Goal: Task Accomplishment & Management: Use online tool/utility

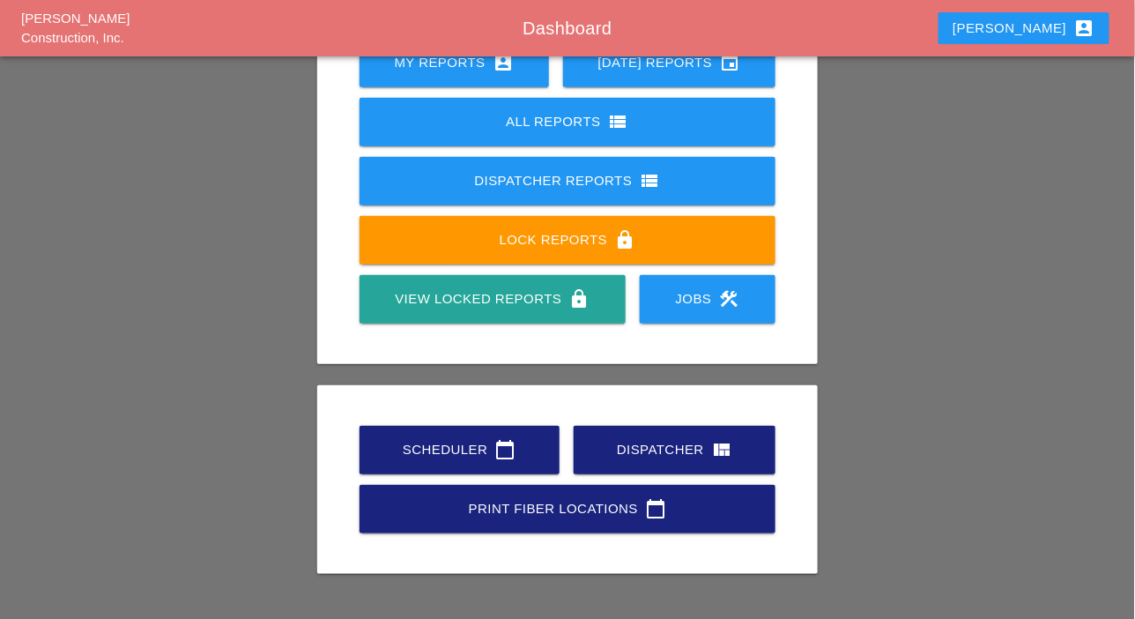
scroll to position [247, 0]
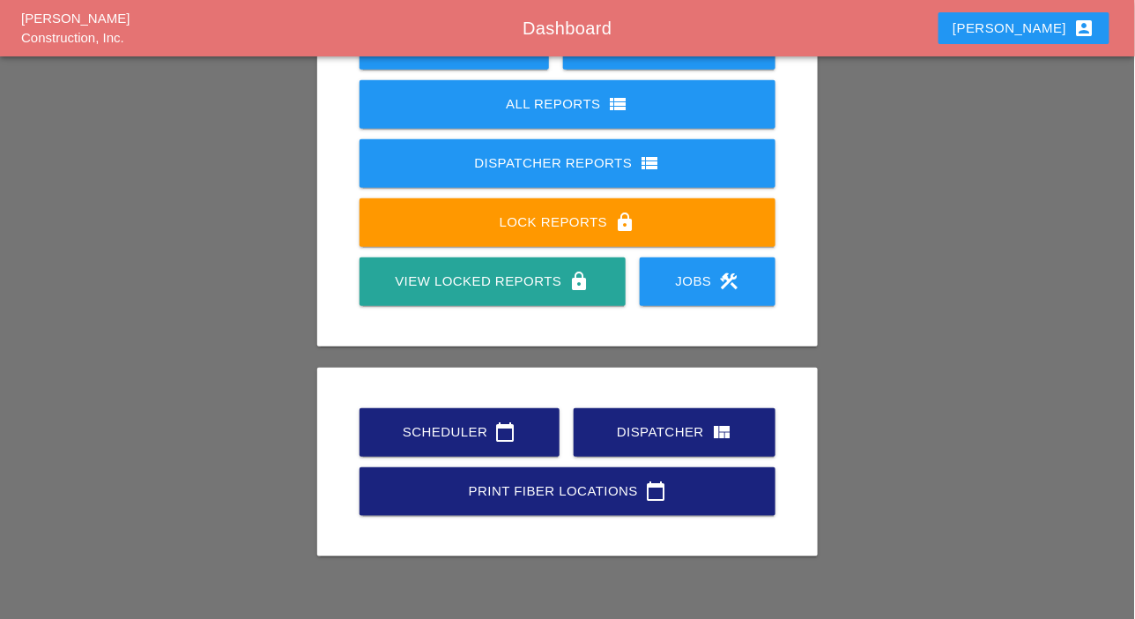
click at [496, 428] on icon "calendar_today" at bounding box center [505, 431] width 21 height 21
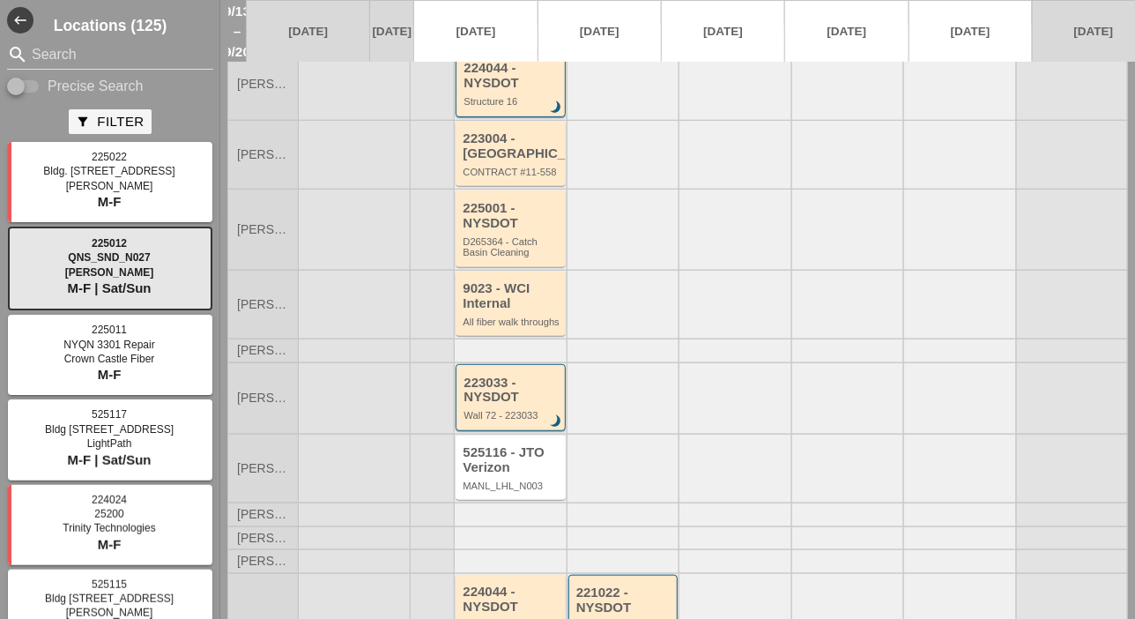
scroll to position [353, 0]
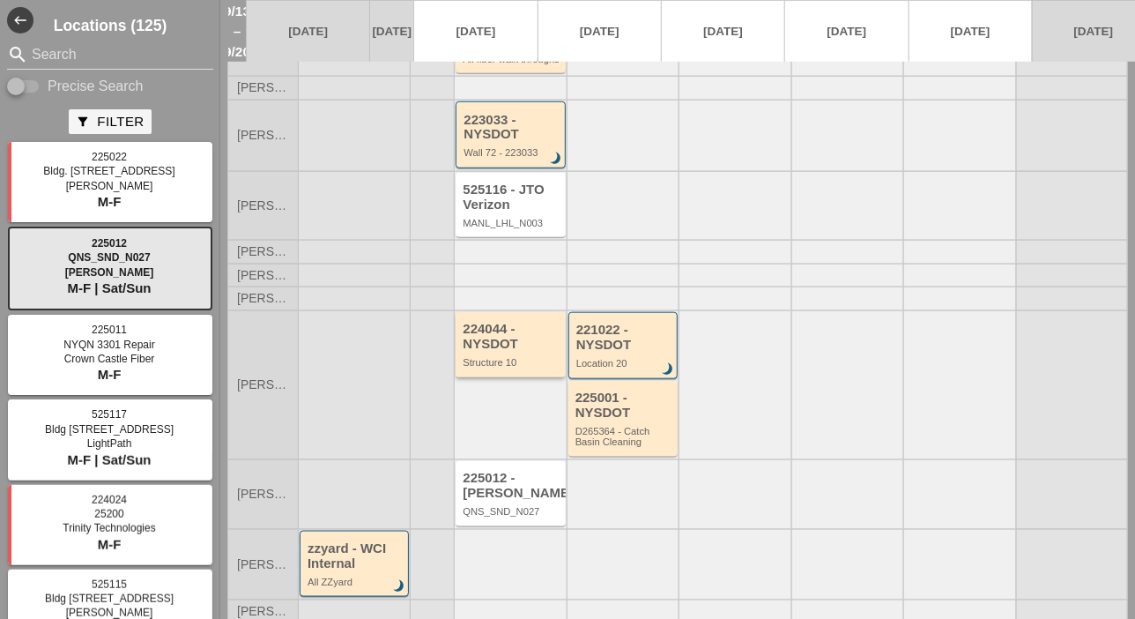
click at [535, 377] on div "224044 - NYSDOT Structure 10" at bounding box center [510, 344] width 109 height 65
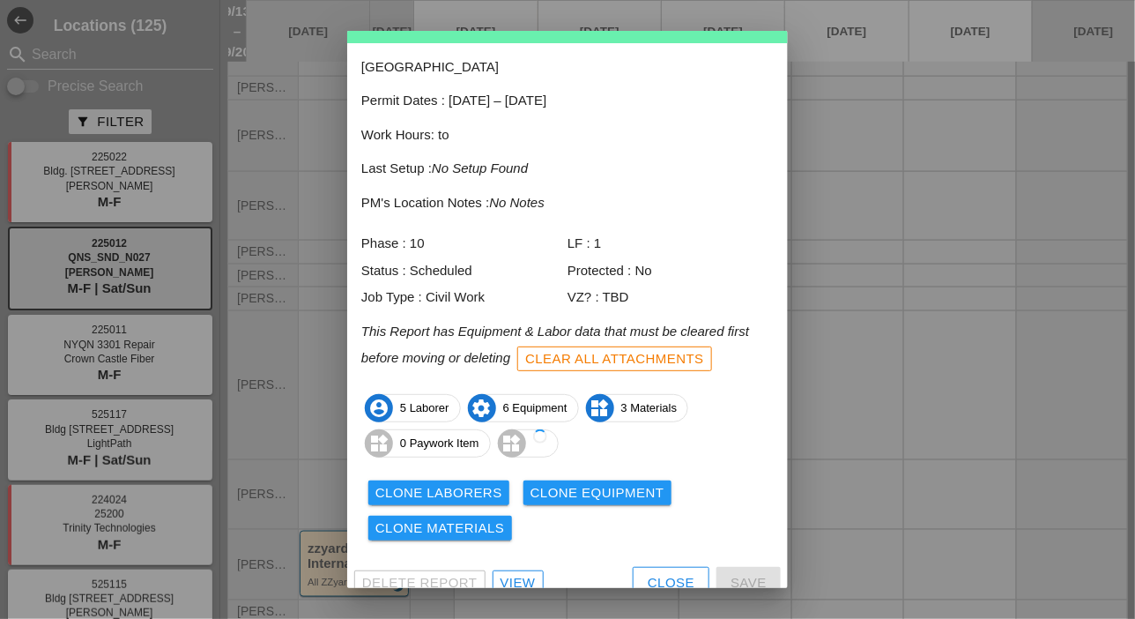
scroll to position [78, 0]
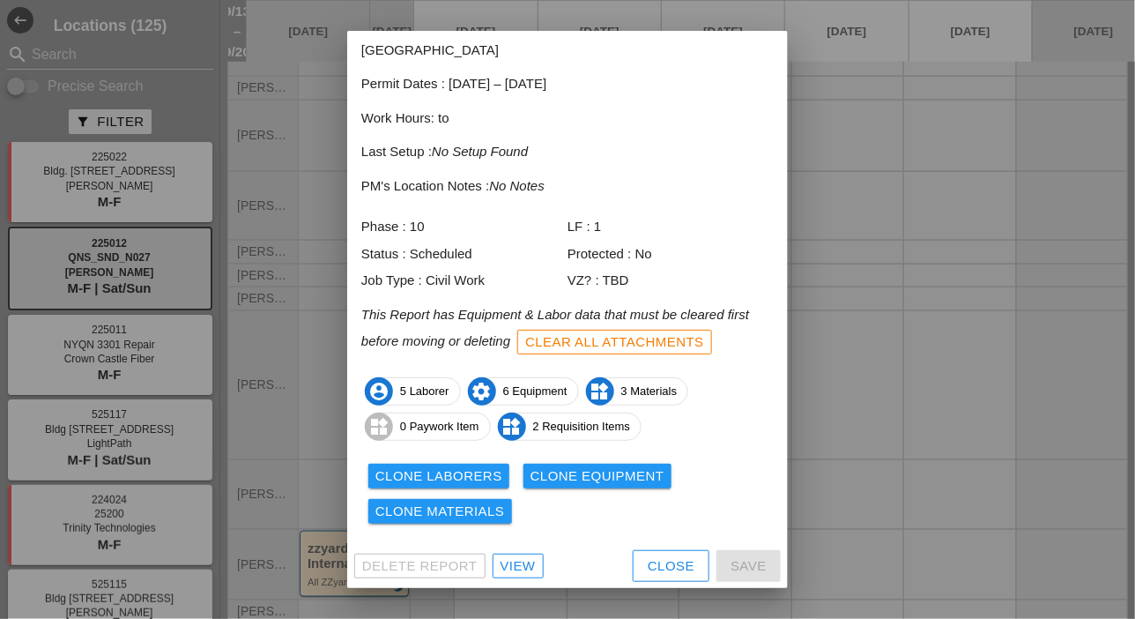
click at [525, 562] on div "View" at bounding box center [518, 566] width 35 height 20
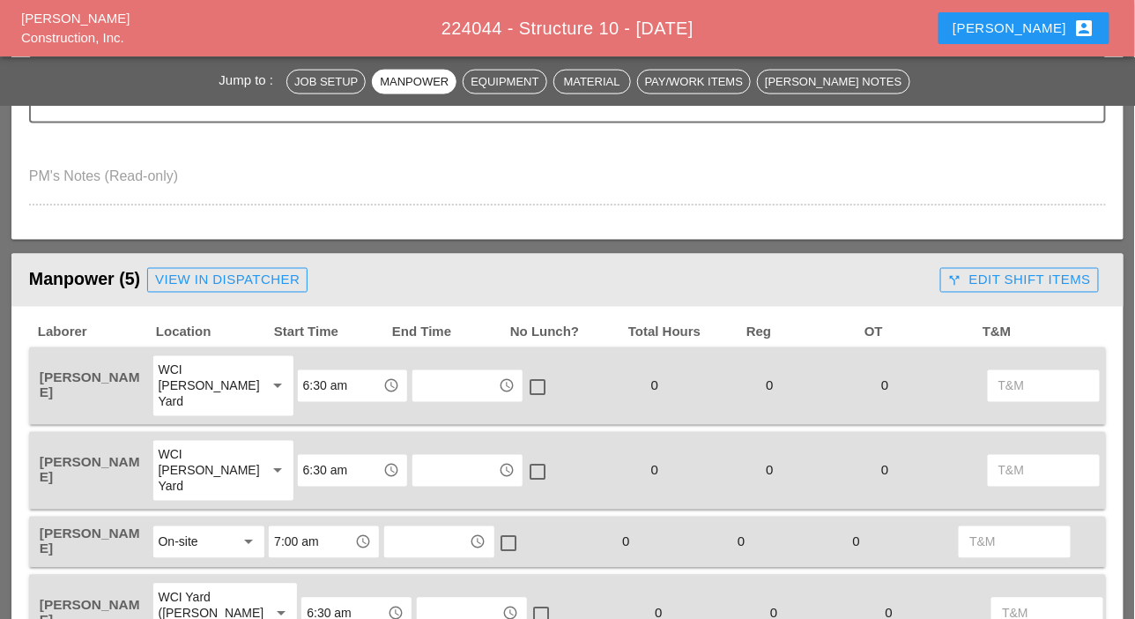
scroll to position [705, 0]
click at [273, 272] on div "View in Dispatcher" at bounding box center [227, 281] width 145 height 20
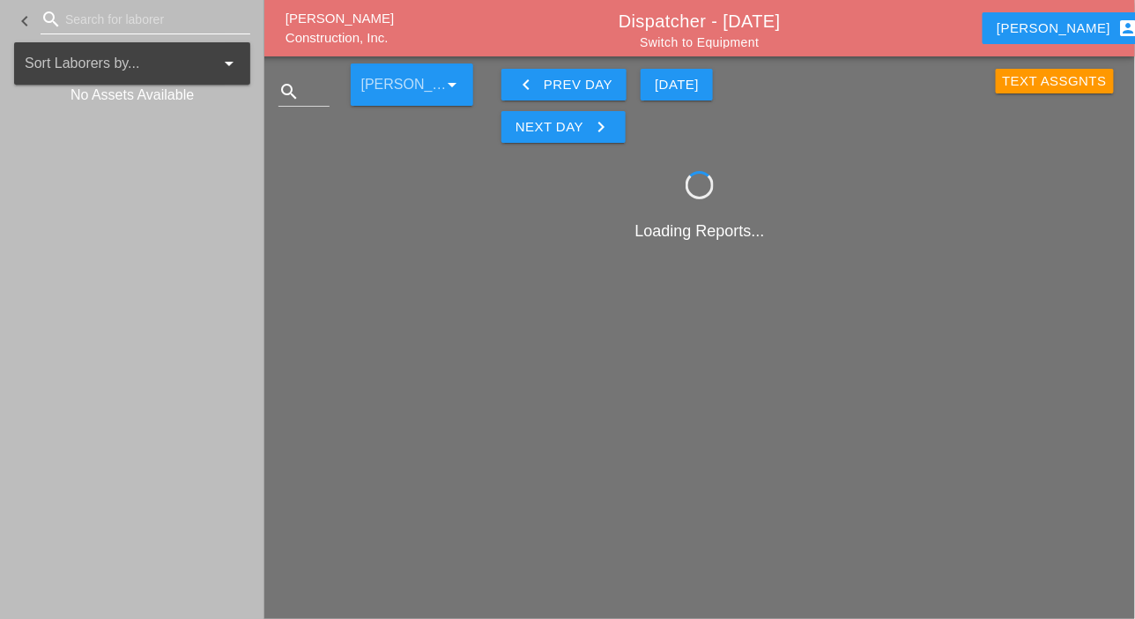
click at [89, 19] on input "Search for laborer" at bounding box center [145, 19] width 160 height 28
type input "ro"
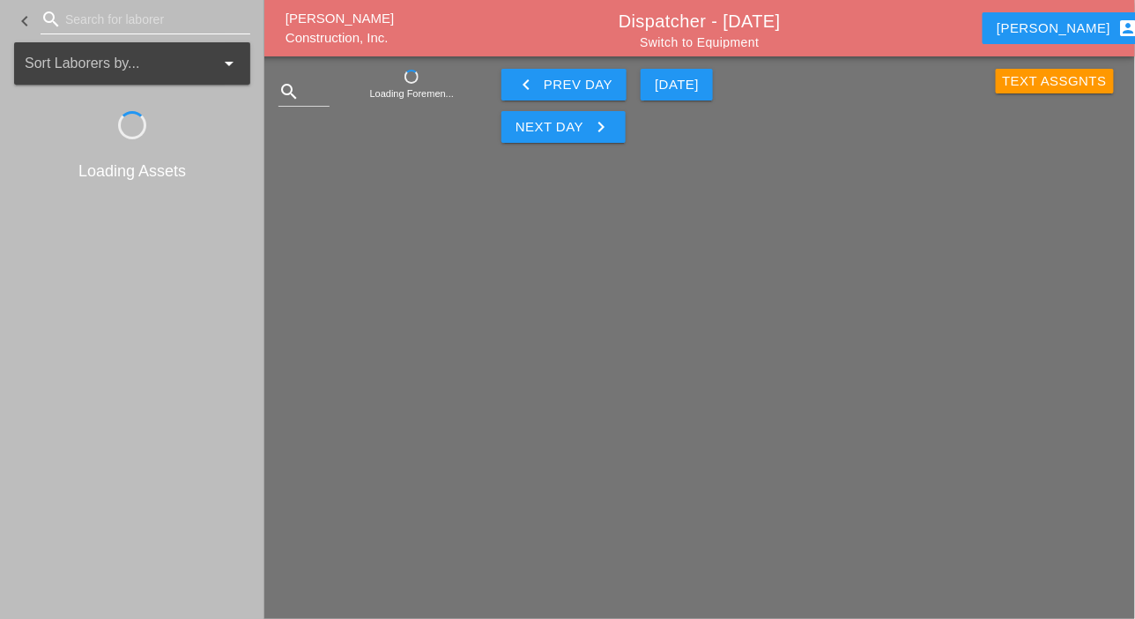
click at [84, 19] on input "Search for laborer" at bounding box center [145, 19] width 160 height 28
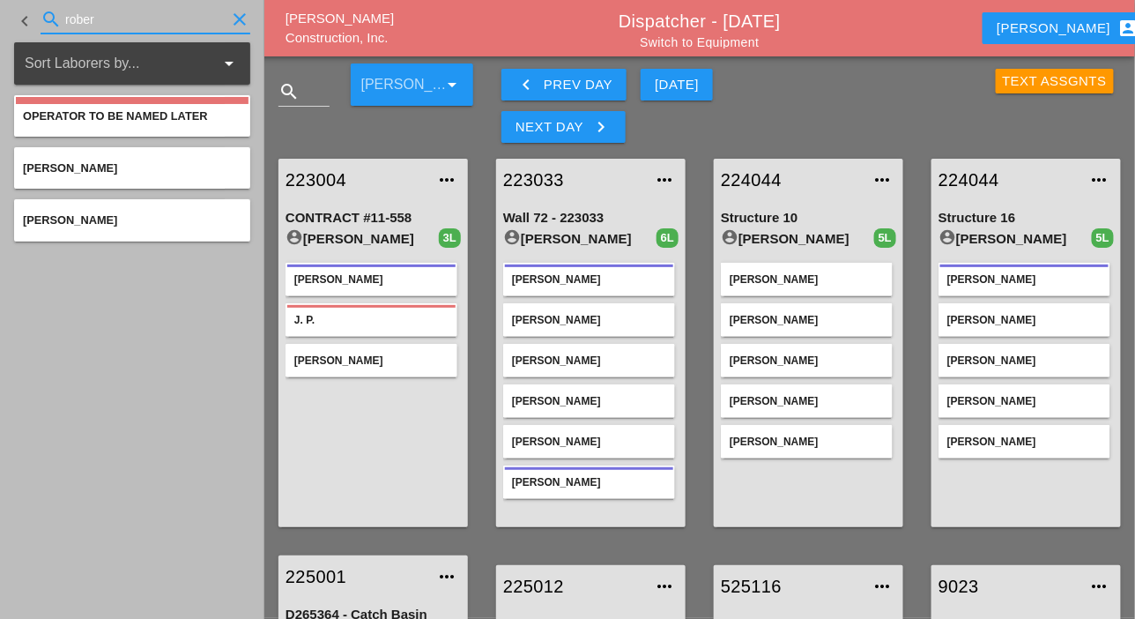
type input "rober"
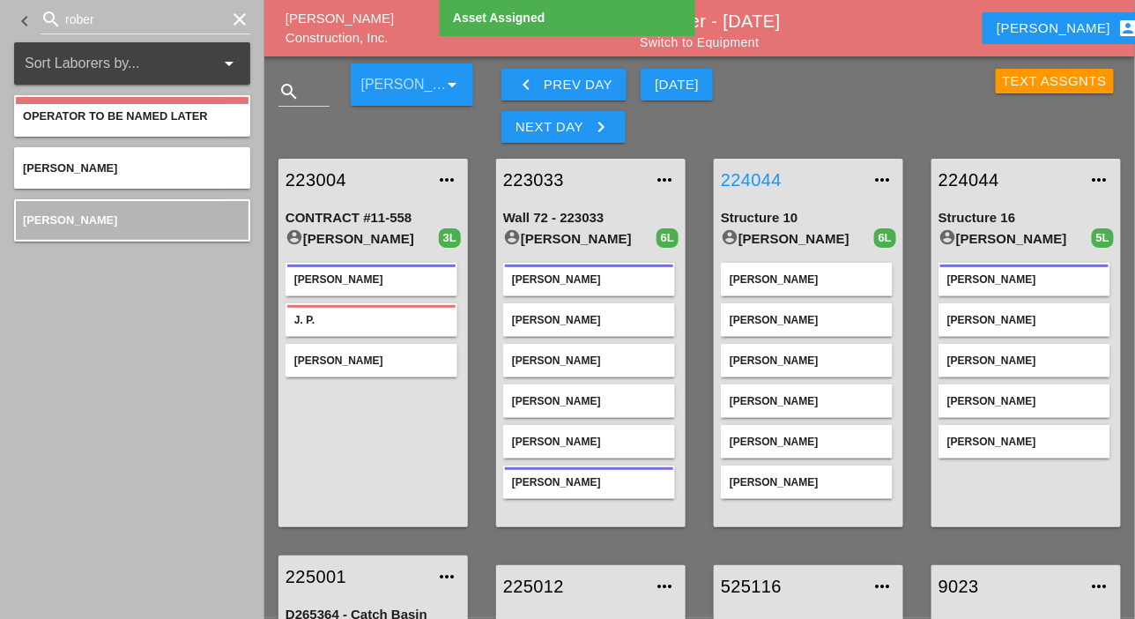
click at [762, 183] on link "224044" at bounding box center [791, 180] width 140 height 26
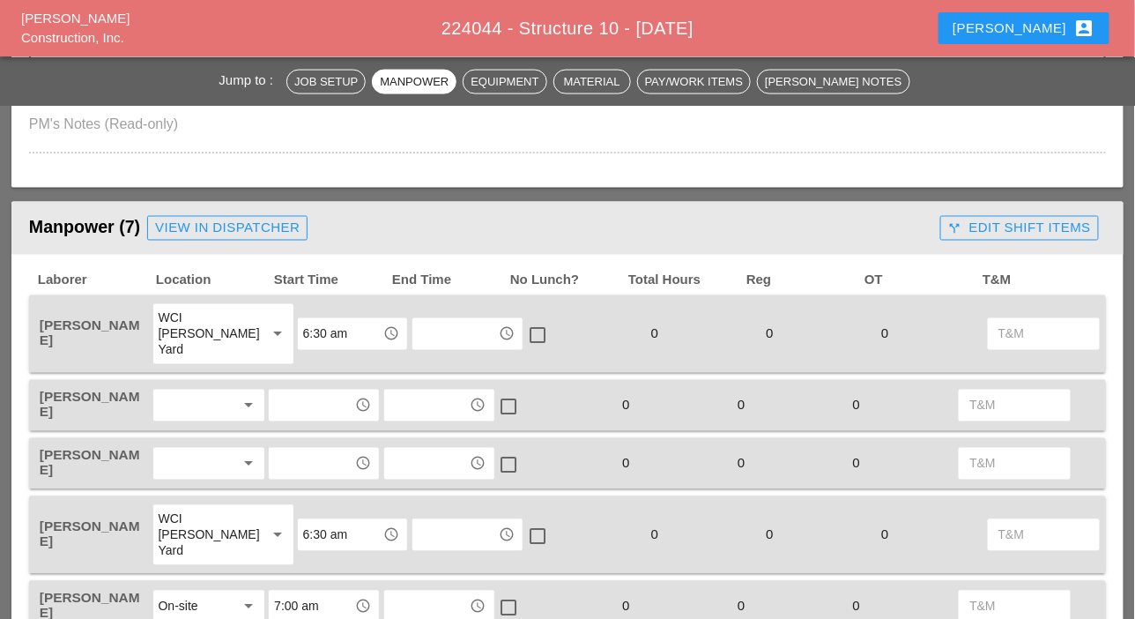
scroll to position [705, 0]
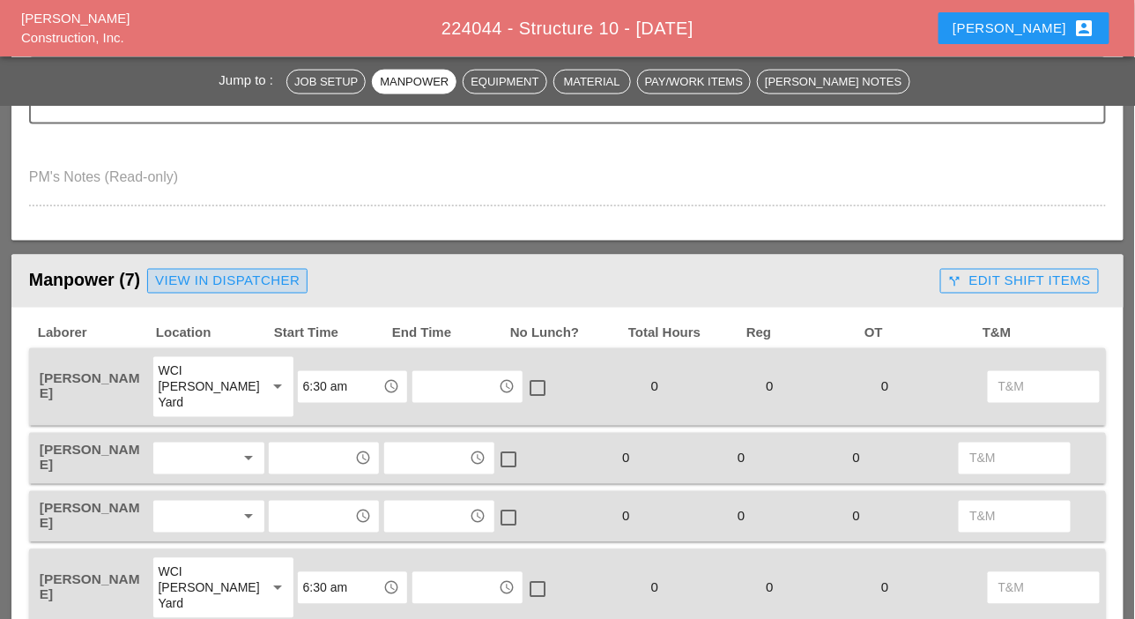
click at [251, 288] on div "View in Dispatcher" at bounding box center [227, 281] width 145 height 20
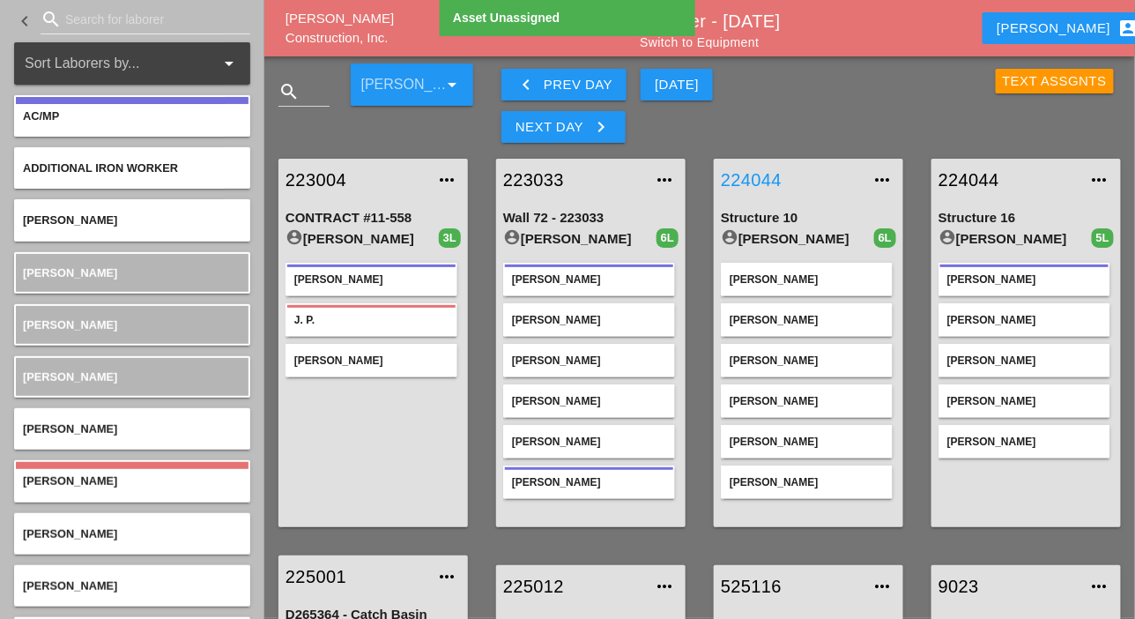
click at [763, 184] on link "224044" at bounding box center [791, 180] width 140 height 26
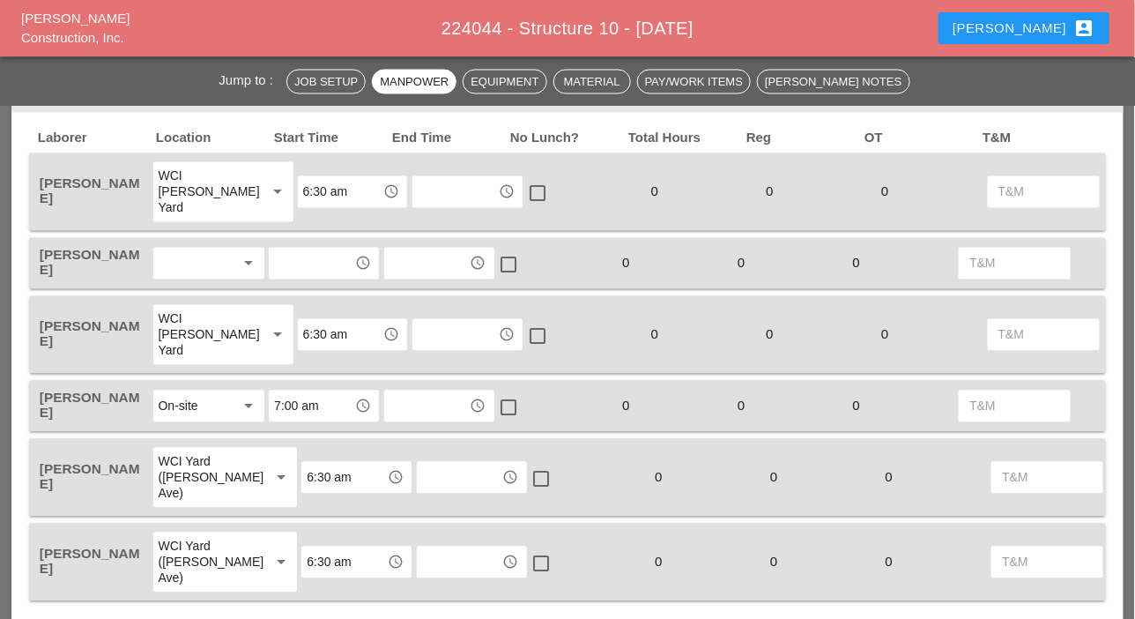
scroll to position [882, 0]
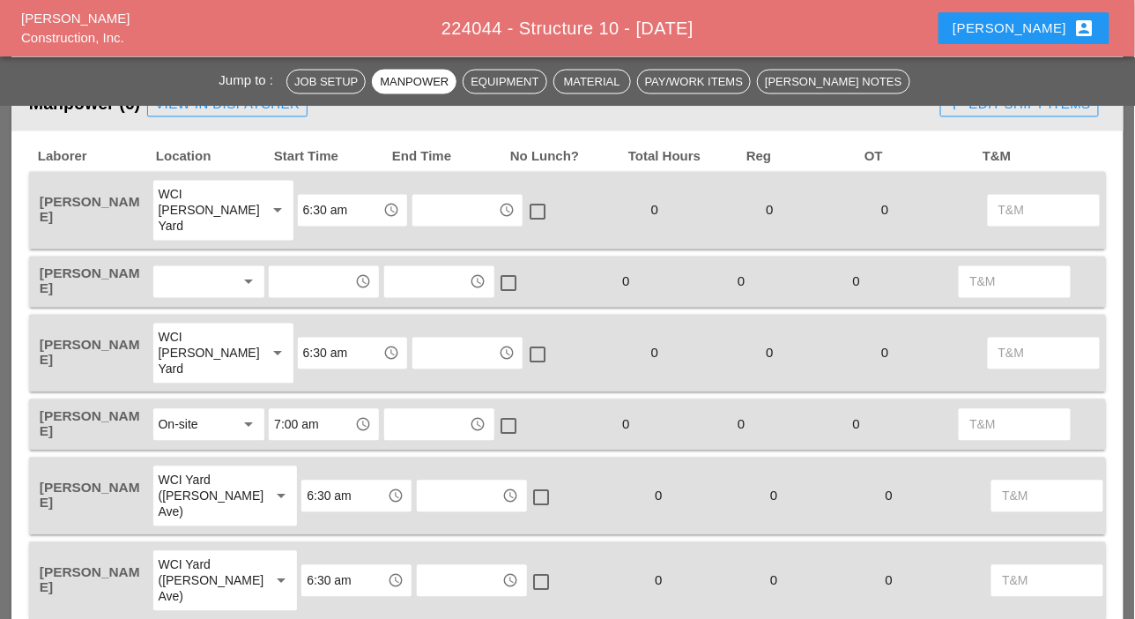
click at [185, 282] on div at bounding box center [197, 282] width 77 height 28
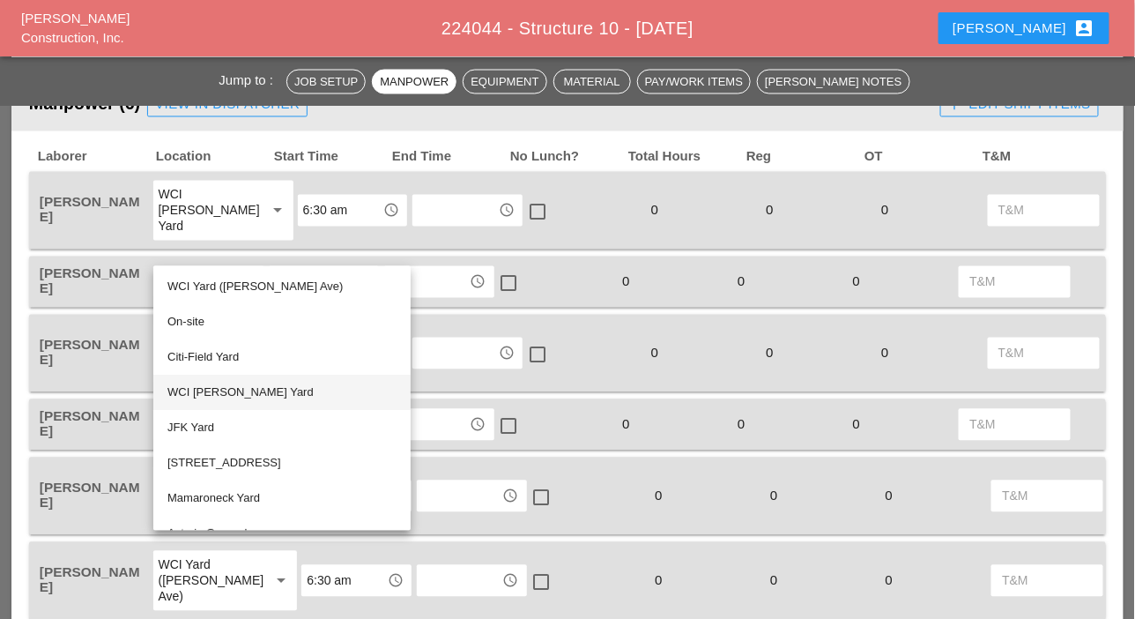
click at [214, 390] on div "WCI [PERSON_NAME] Yard" at bounding box center [282, 393] width 229 height 21
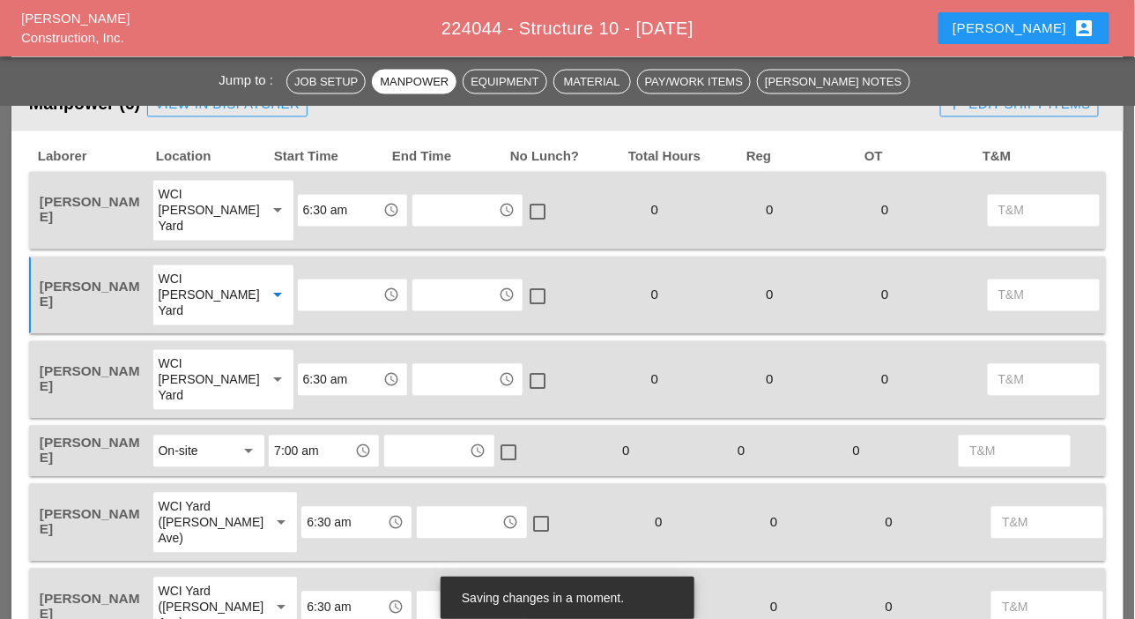
click at [335, 294] on input "text" at bounding box center [340, 295] width 75 height 28
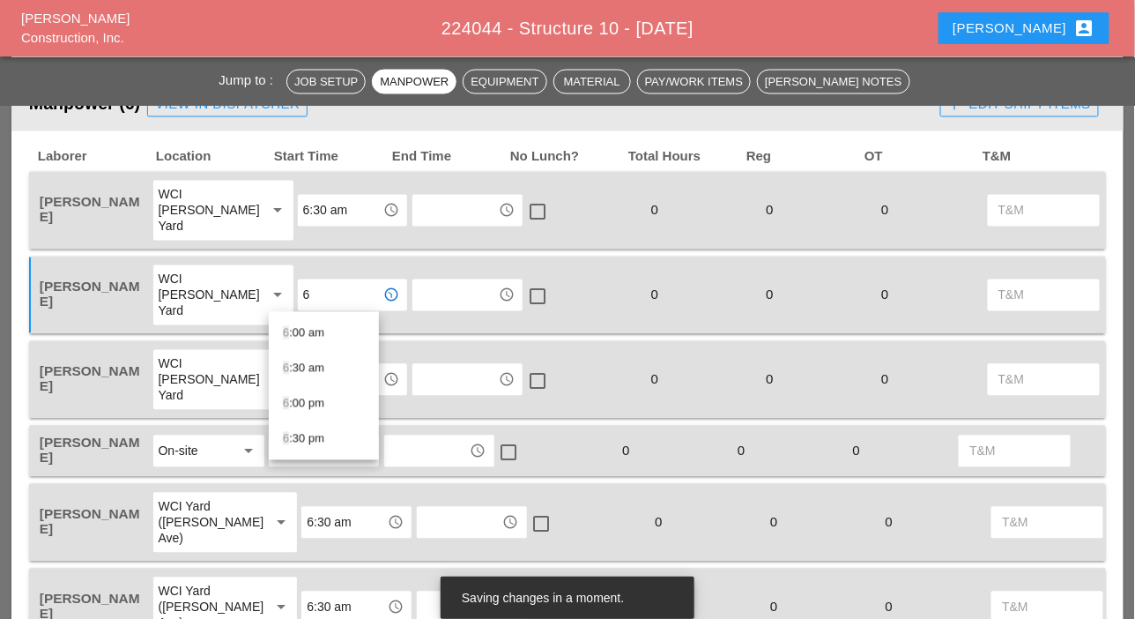
click at [312, 369] on div "6 :30 am" at bounding box center [324, 368] width 82 height 21
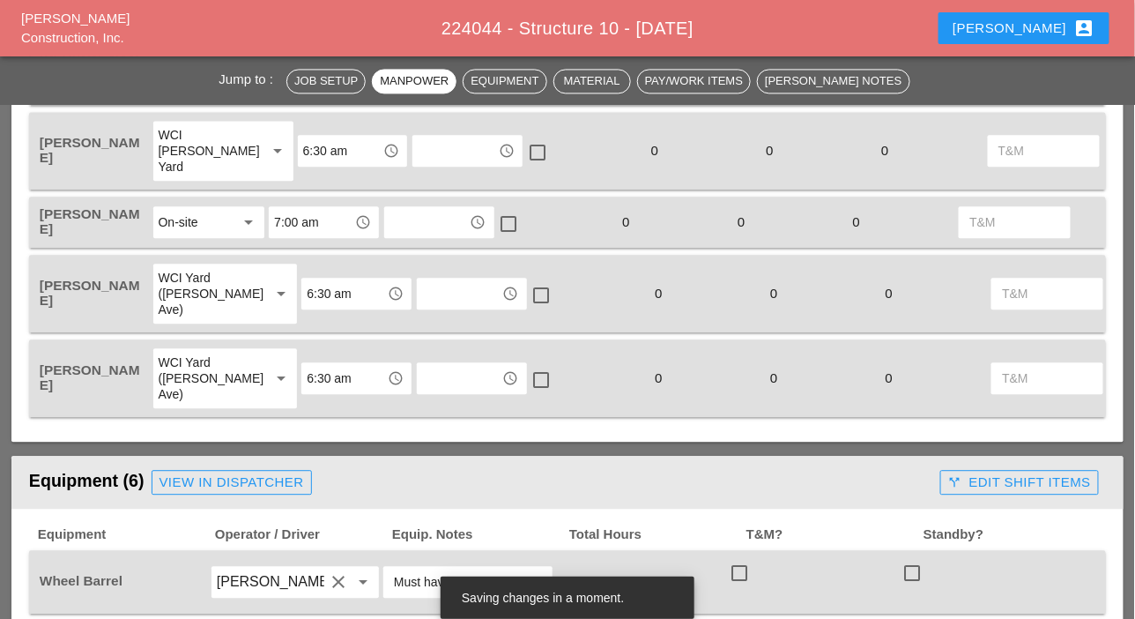
scroll to position [1058, 0]
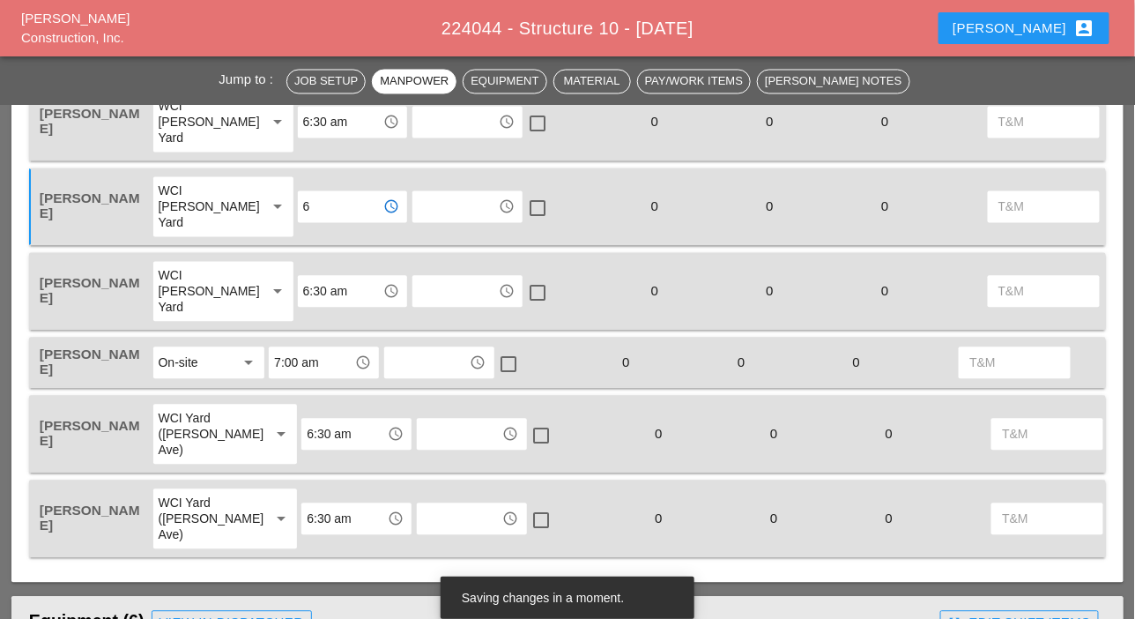
type input "6:30 am"
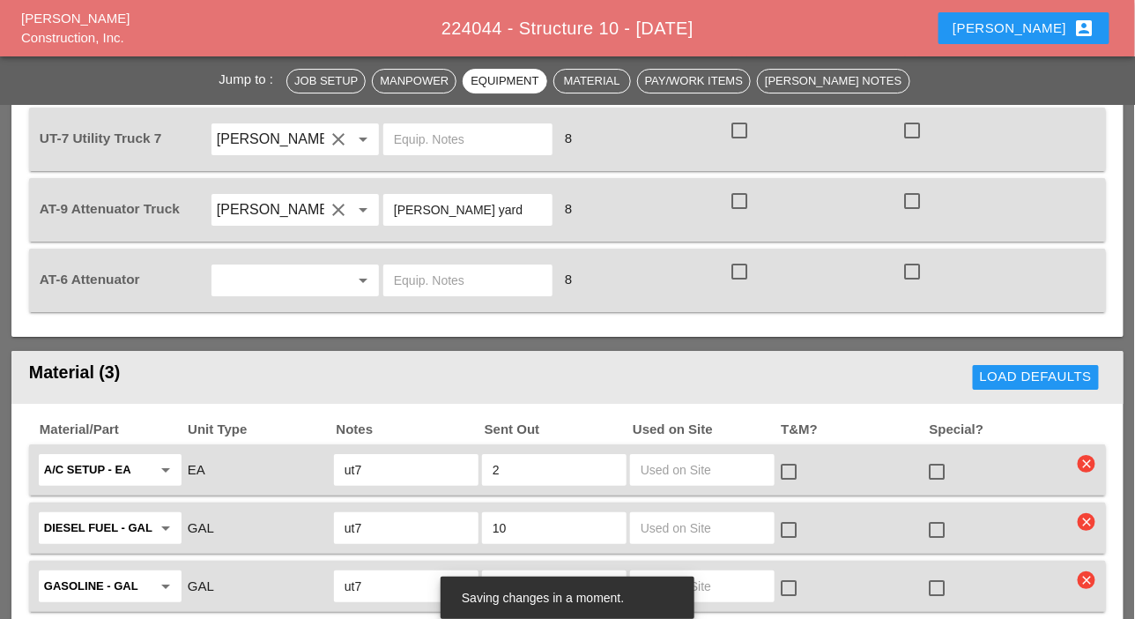
scroll to position [1499, 0]
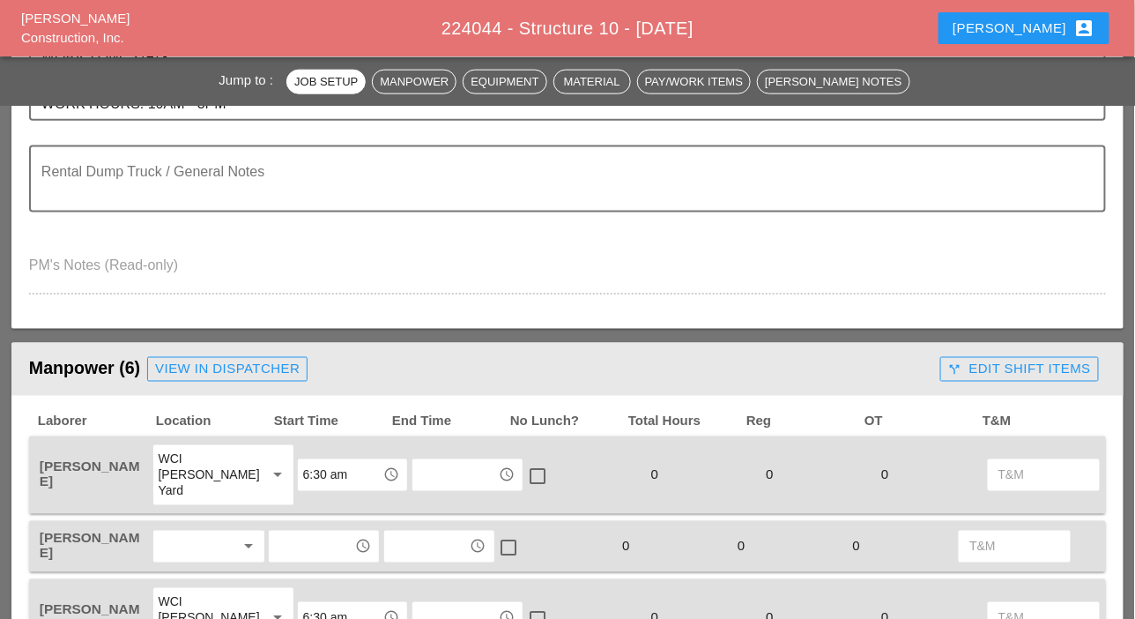
scroll to position [793, 0]
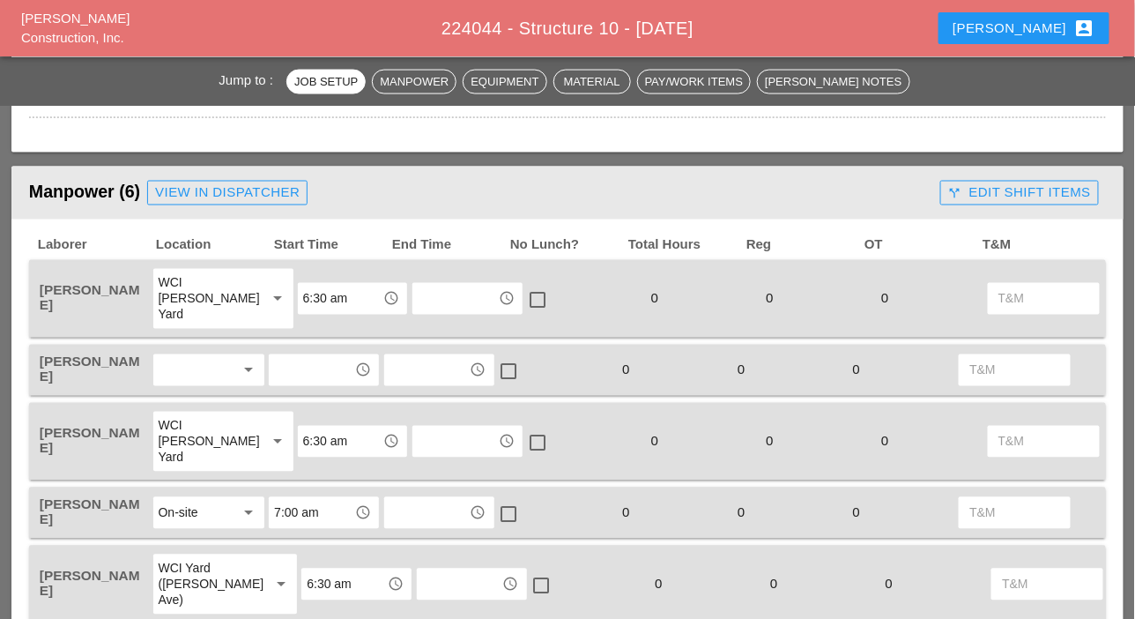
click at [185, 368] on div at bounding box center [197, 370] width 77 height 28
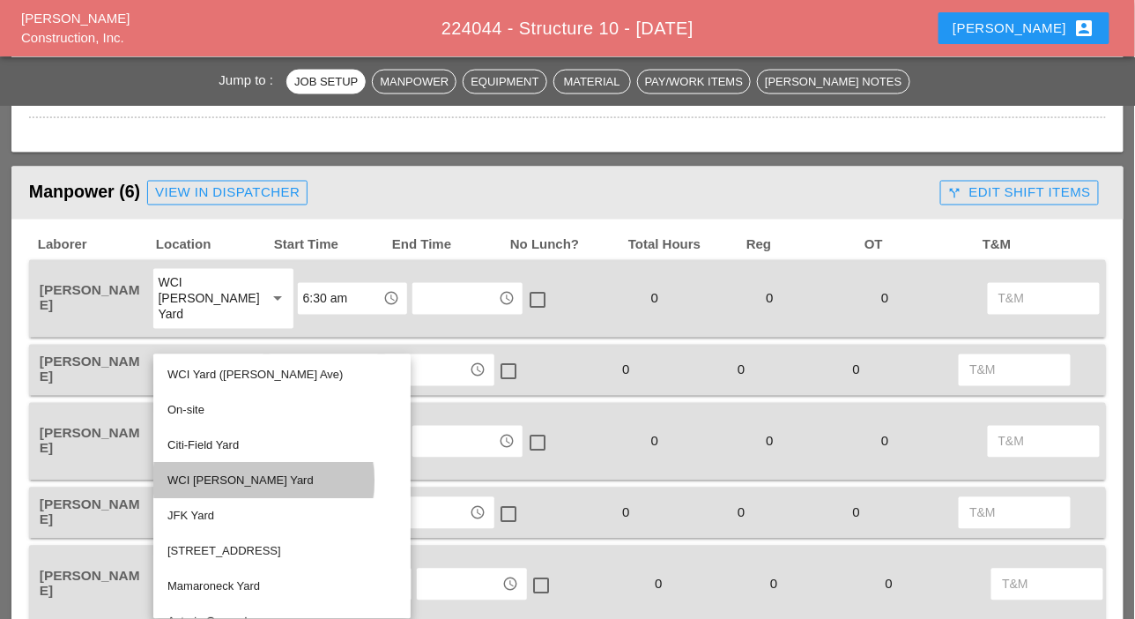
drag, startPoint x: 230, startPoint y: 476, endPoint x: 232, endPoint y: 449, distance: 27.4
click at [230, 476] on div "WCI [PERSON_NAME] Yard" at bounding box center [282, 481] width 229 height 21
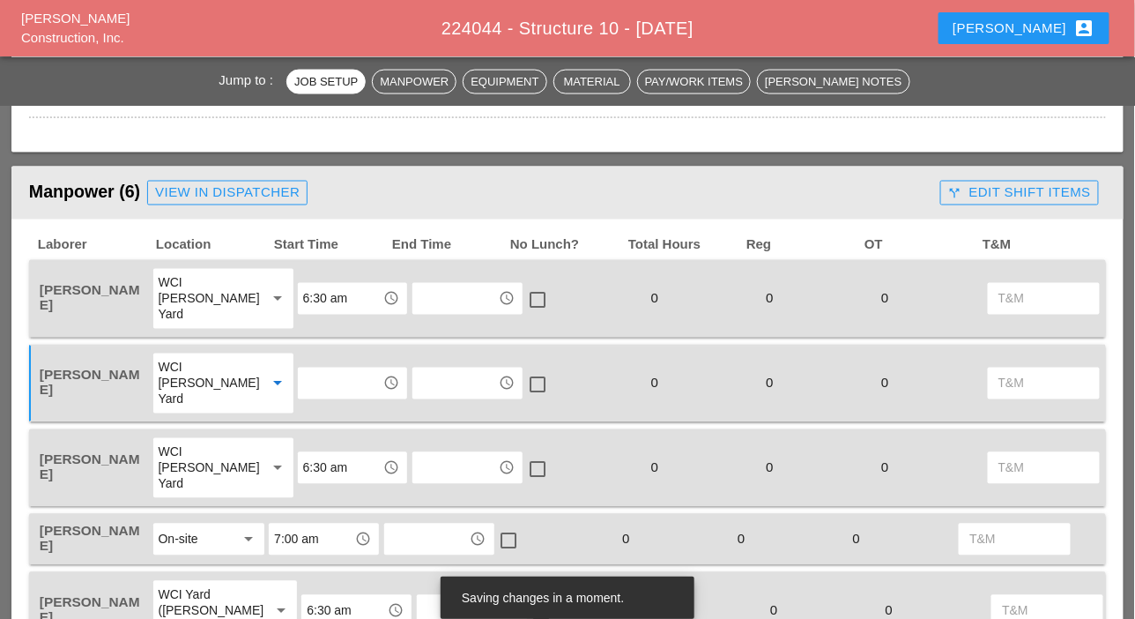
click at [303, 378] on input "text" at bounding box center [340, 383] width 75 height 28
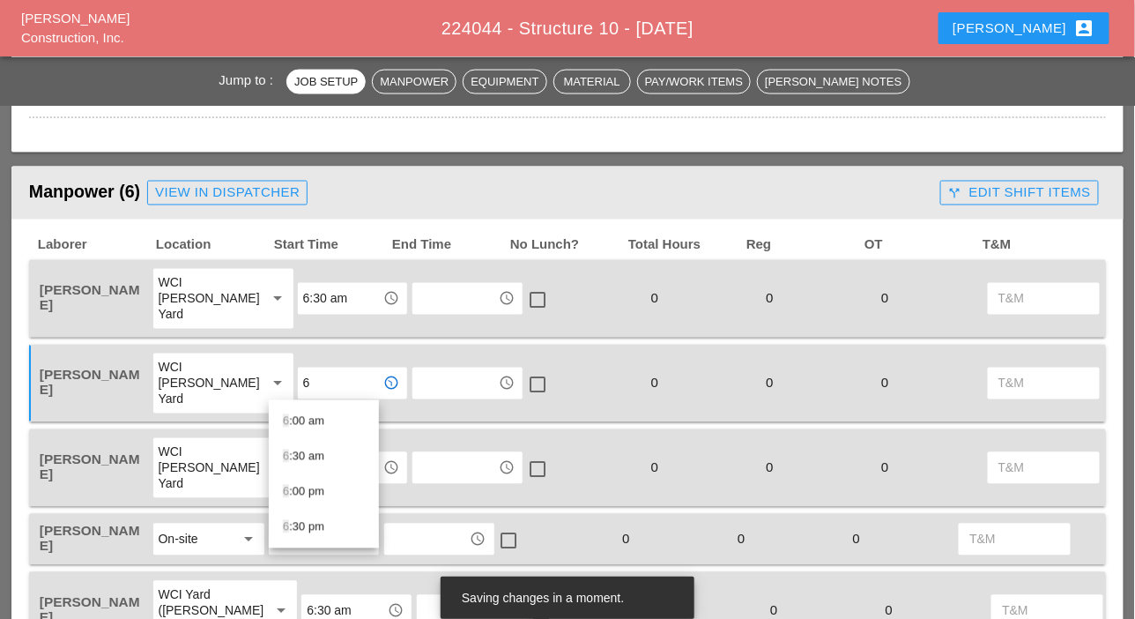
click at [309, 455] on div "6 :30 am" at bounding box center [324, 456] width 82 height 21
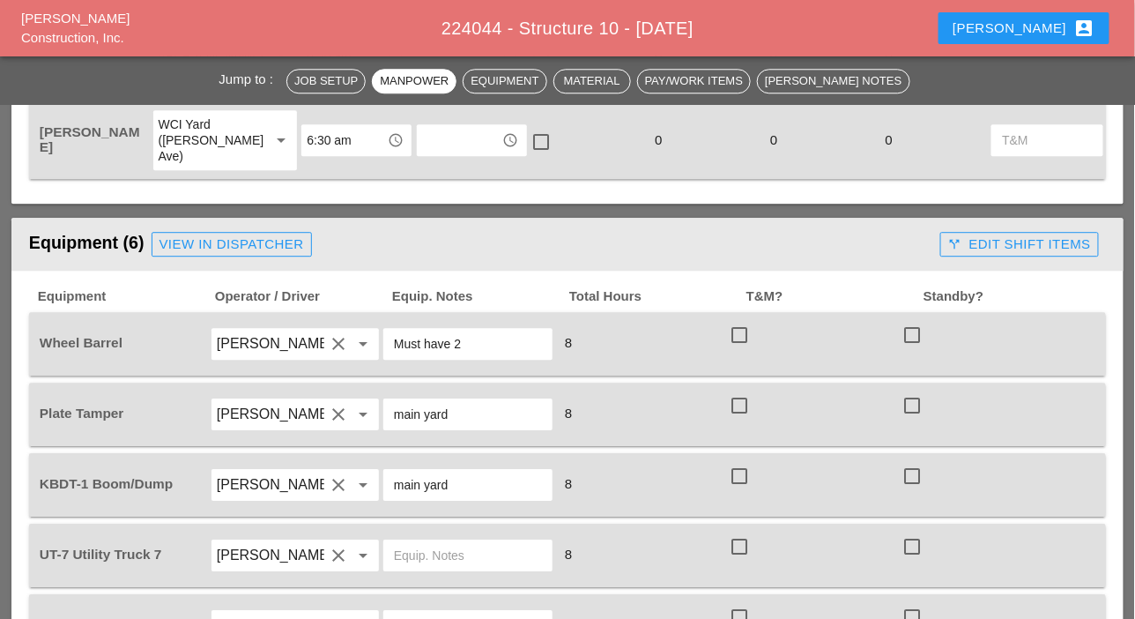
scroll to position [1411, 0]
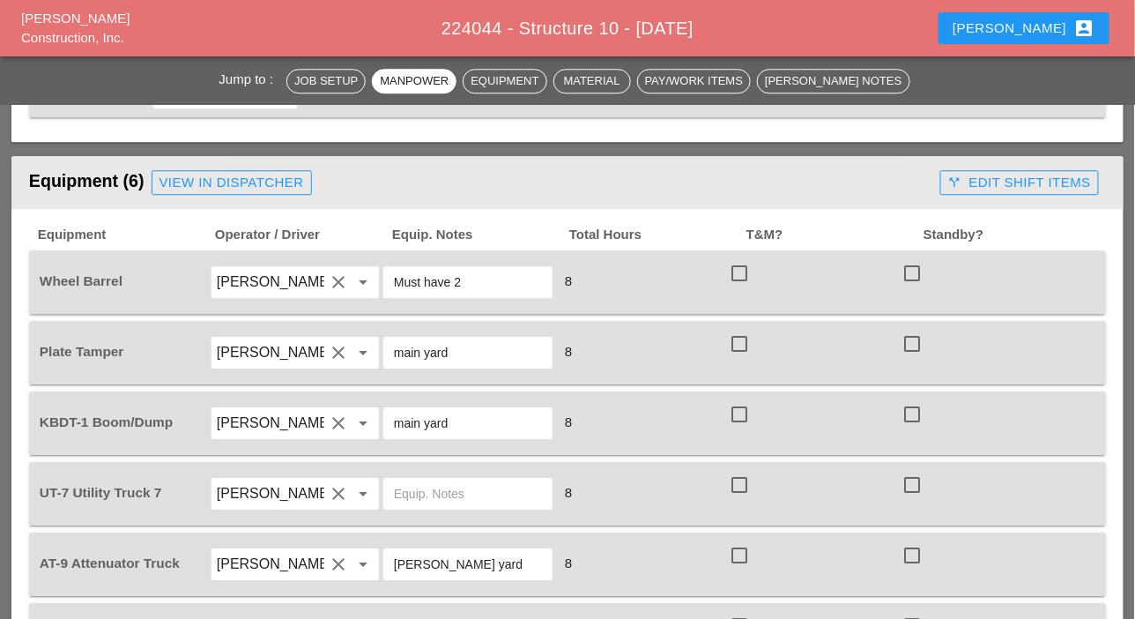
type input "6:30 am"
drag, startPoint x: 456, startPoint y: 419, endPoint x: 355, endPoint y: 417, distance: 100.5
click at [355, 417] on div "KBDT-1 Boom/Dump Luis Ceja Rodriguez clear arrow_drop_down main yard 8 check_bo…" at bounding box center [554, 422] width 1037 height 49
click at [410, 488] on input "text" at bounding box center [468, 494] width 148 height 28
paste input "main yard"
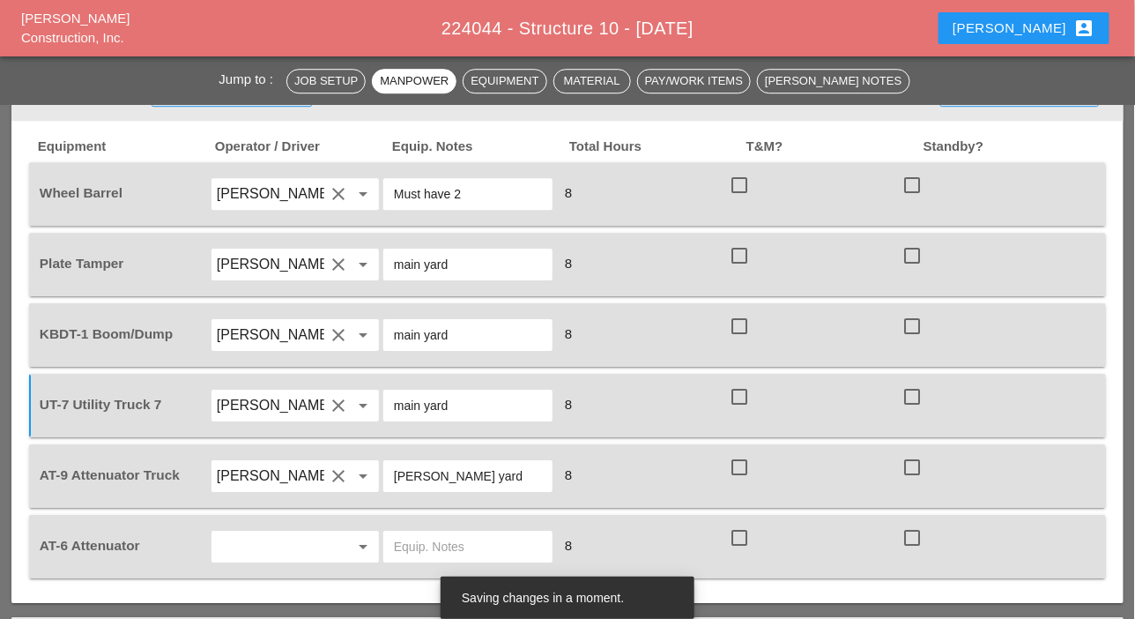
scroll to position [1587, 0]
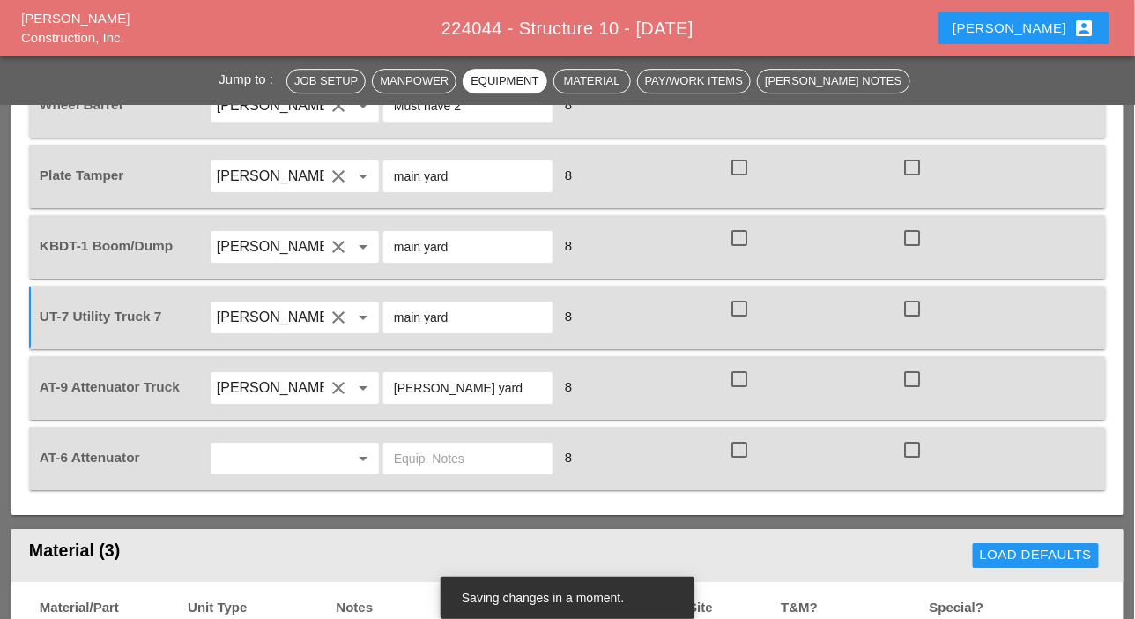
type input "main yard"
click at [264, 460] on input "text" at bounding box center [271, 458] width 108 height 28
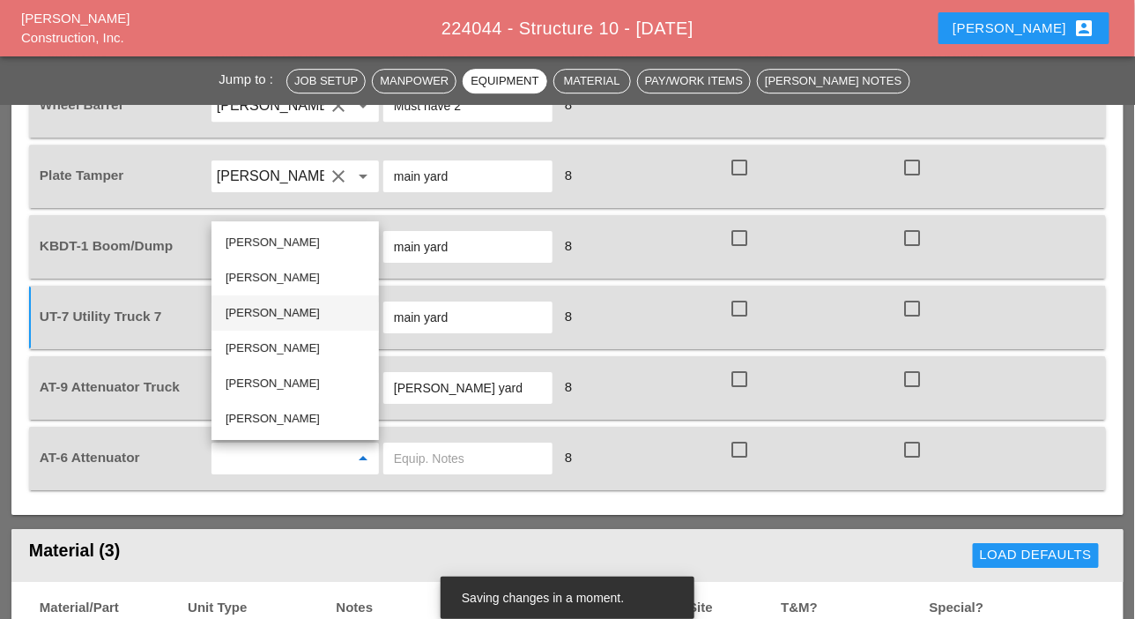
click at [249, 314] on div "[PERSON_NAME]" at bounding box center [295, 312] width 139 height 21
type input "[PERSON_NAME]"
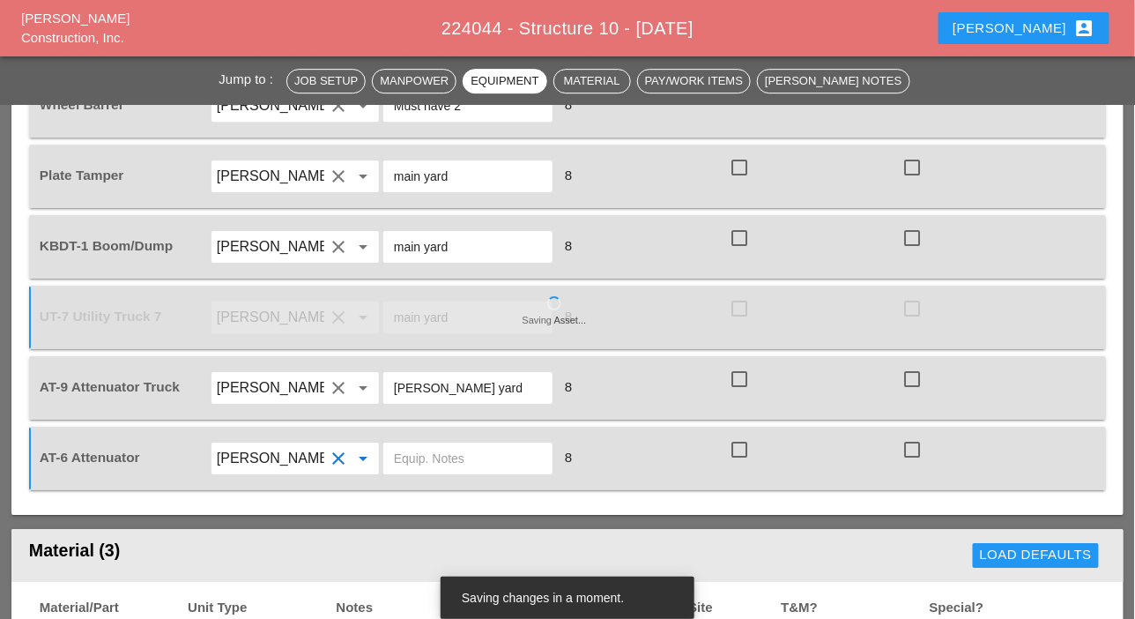
click at [405, 456] on input "text" at bounding box center [468, 458] width 148 height 28
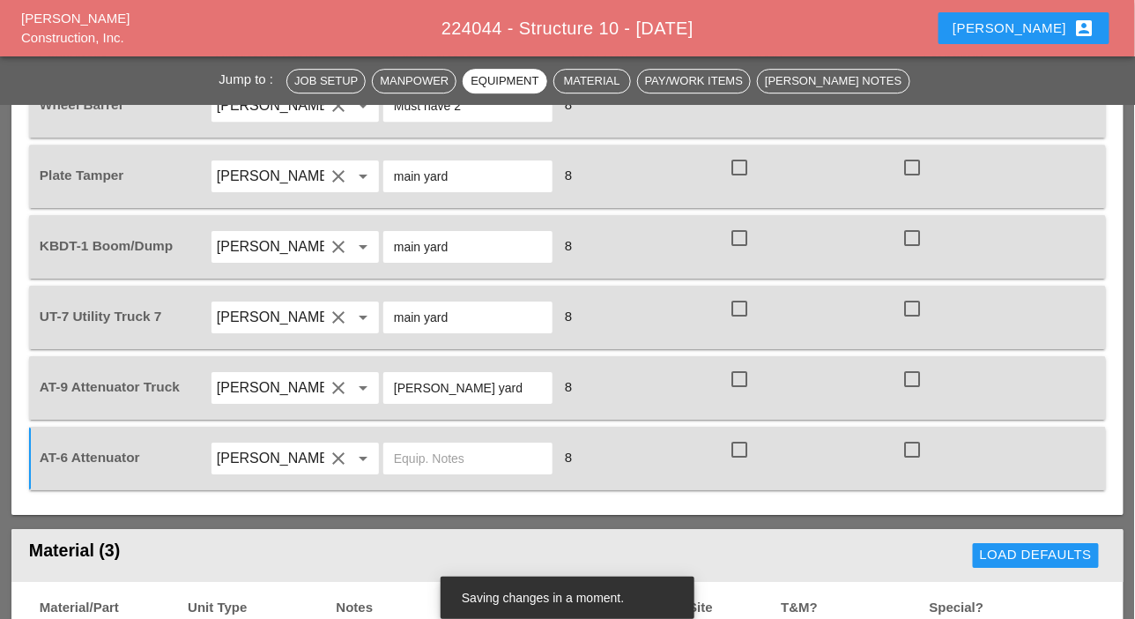
drag, startPoint x: 457, startPoint y: 389, endPoint x: 402, endPoint y: 392, distance: 54.8
click at [402, 392] on input "Bruckner yard" at bounding box center [468, 388] width 148 height 28
click at [475, 383] on input "Bruckner yard" at bounding box center [468, 388] width 148 height 28
click at [482, 387] on input "Bruckner yard" at bounding box center [468, 388] width 148 height 28
click at [441, 460] on input "text" at bounding box center [468, 458] width 148 height 28
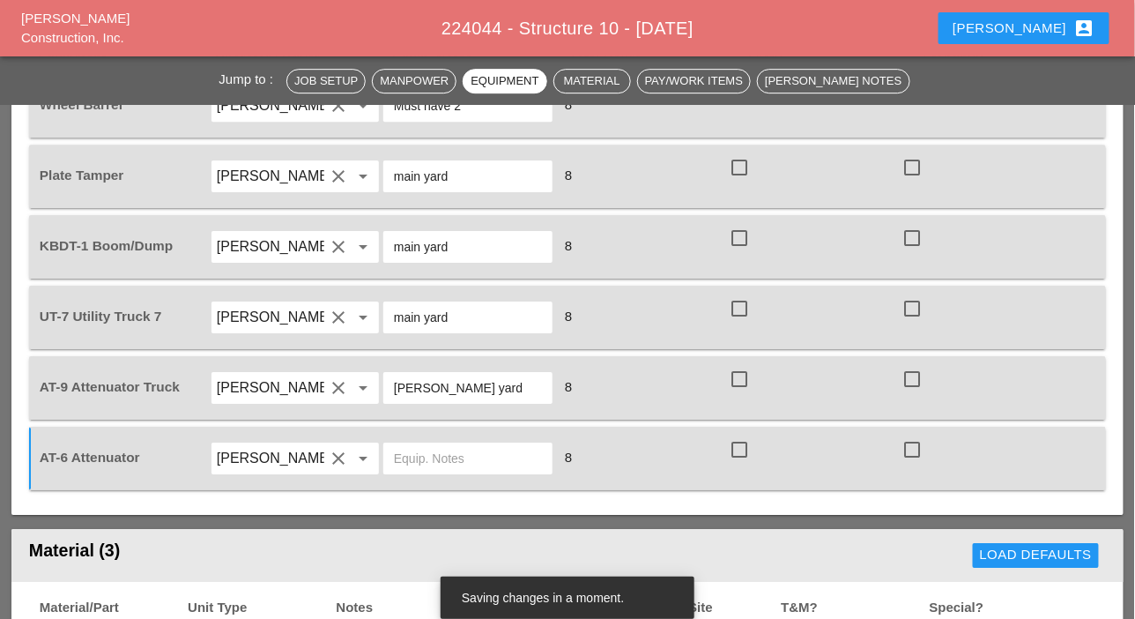
drag, startPoint x: 476, startPoint y: 388, endPoint x: 388, endPoint y: 394, distance: 88.4
click at [388, 394] on div "Bruckner yard" at bounding box center [467, 388] width 169 height 32
click at [419, 454] on input "text" at bounding box center [468, 458] width 148 height 28
paste input "Bruckner yard"
click at [420, 452] on input "Bruckner yard" at bounding box center [468, 458] width 148 height 28
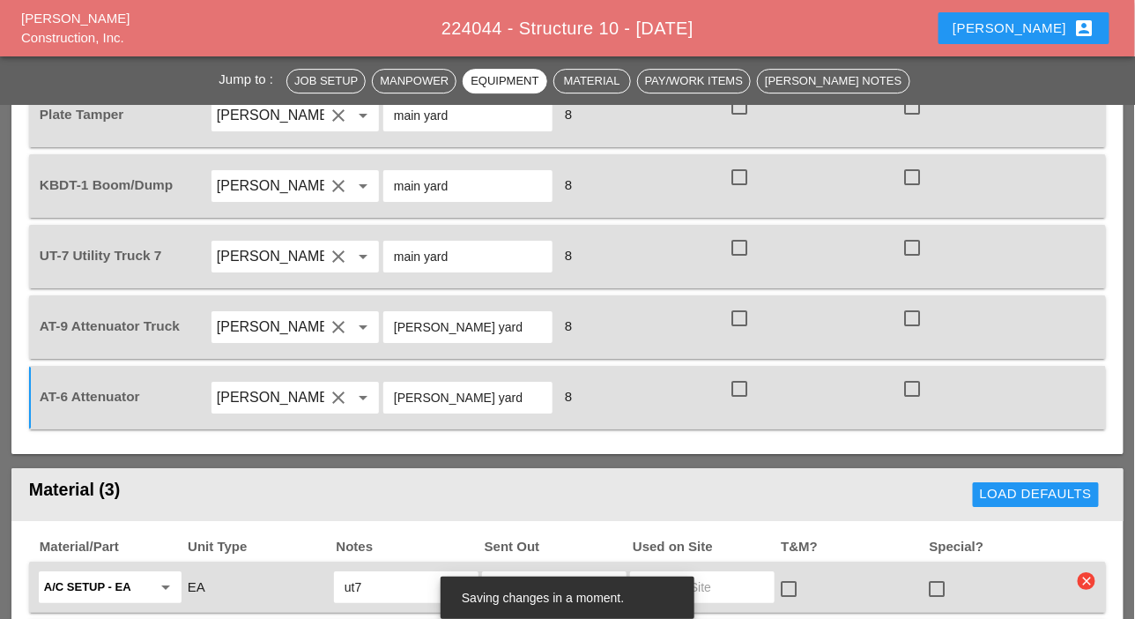
scroll to position [1763, 0]
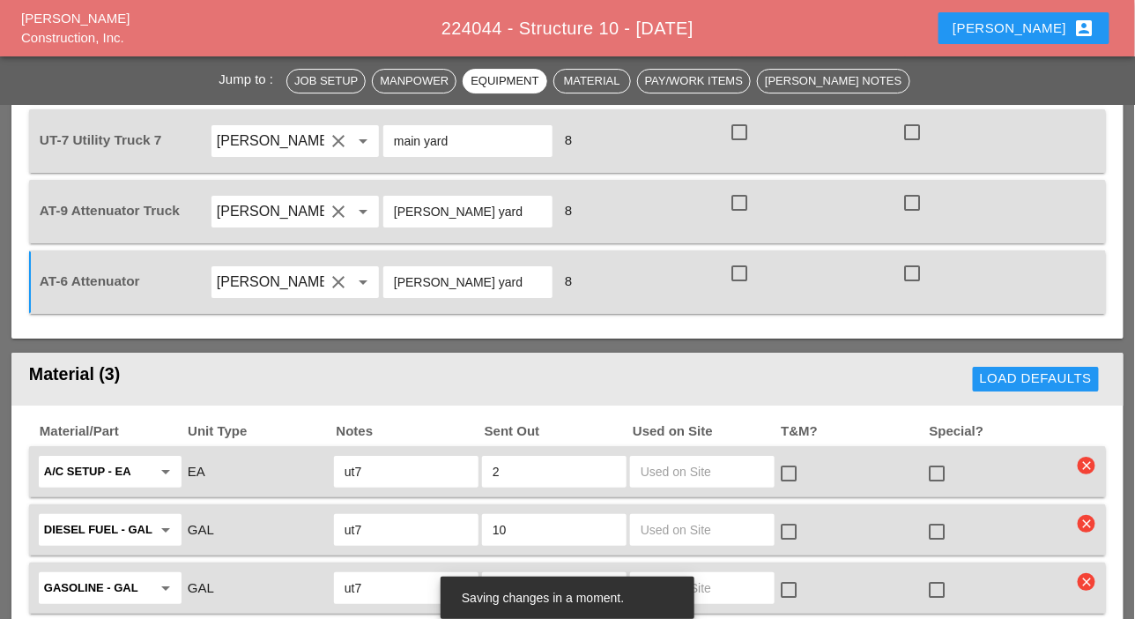
type input "Bruckner yard"
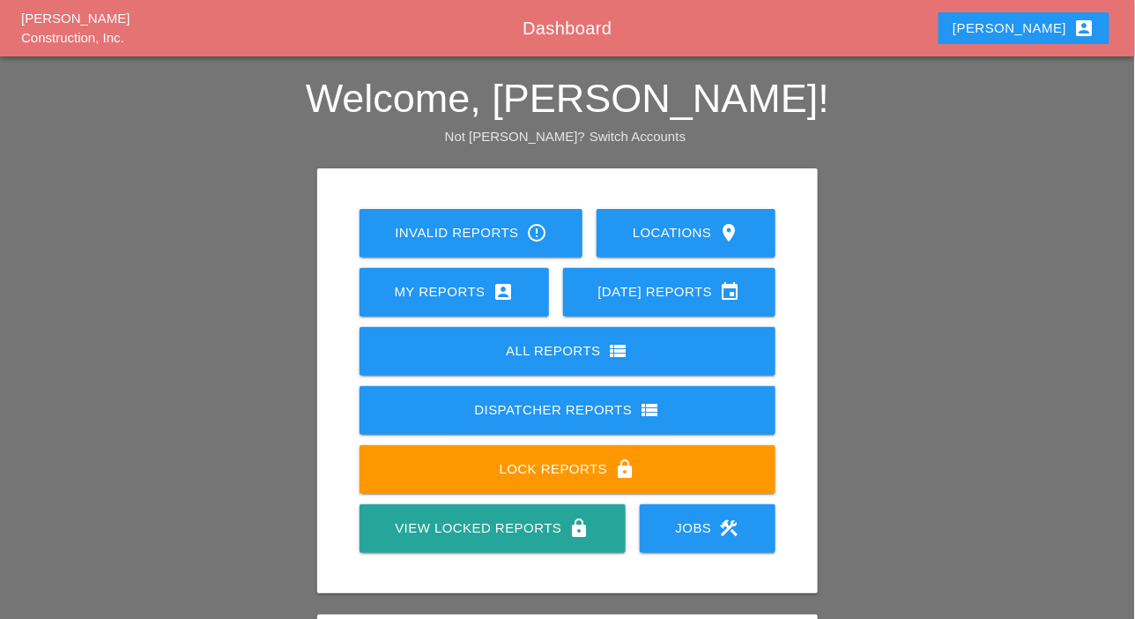
scroll to position [247, 0]
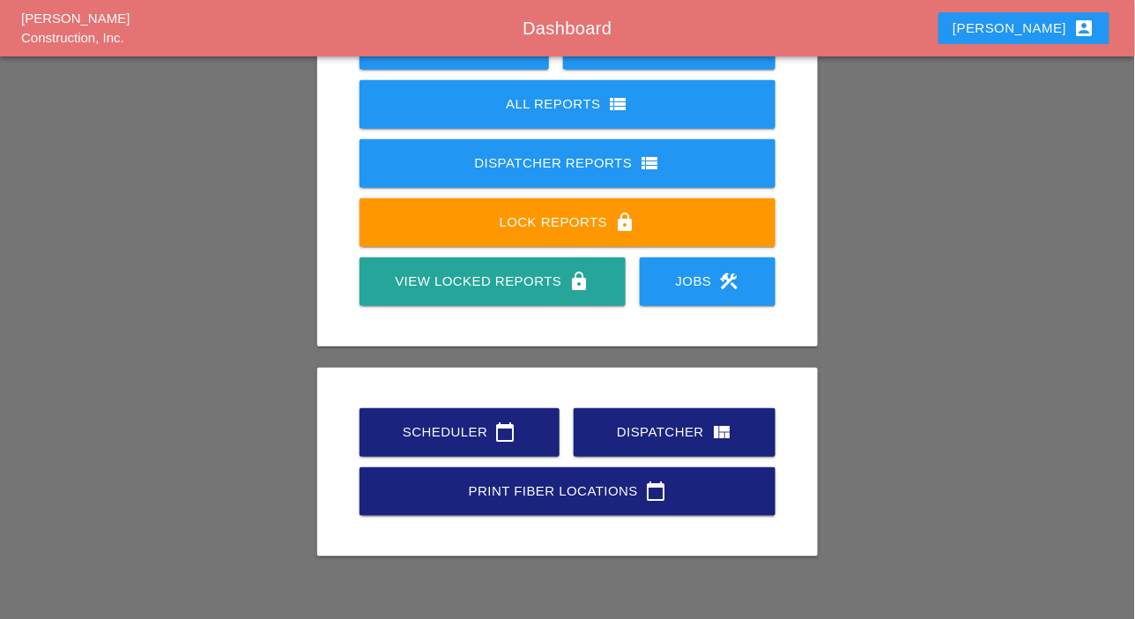
click at [457, 434] on div "Scheduler calendar_today" at bounding box center [460, 431] width 144 height 21
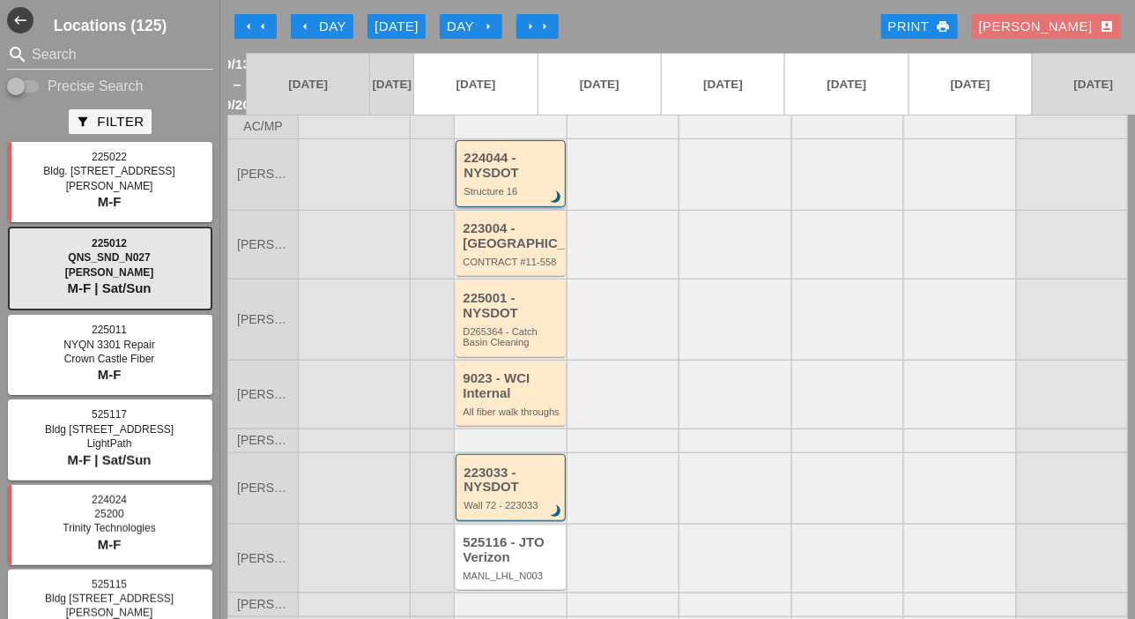
click at [509, 188] on div "Structure 16" at bounding box center [512, 191] width 96 height 11
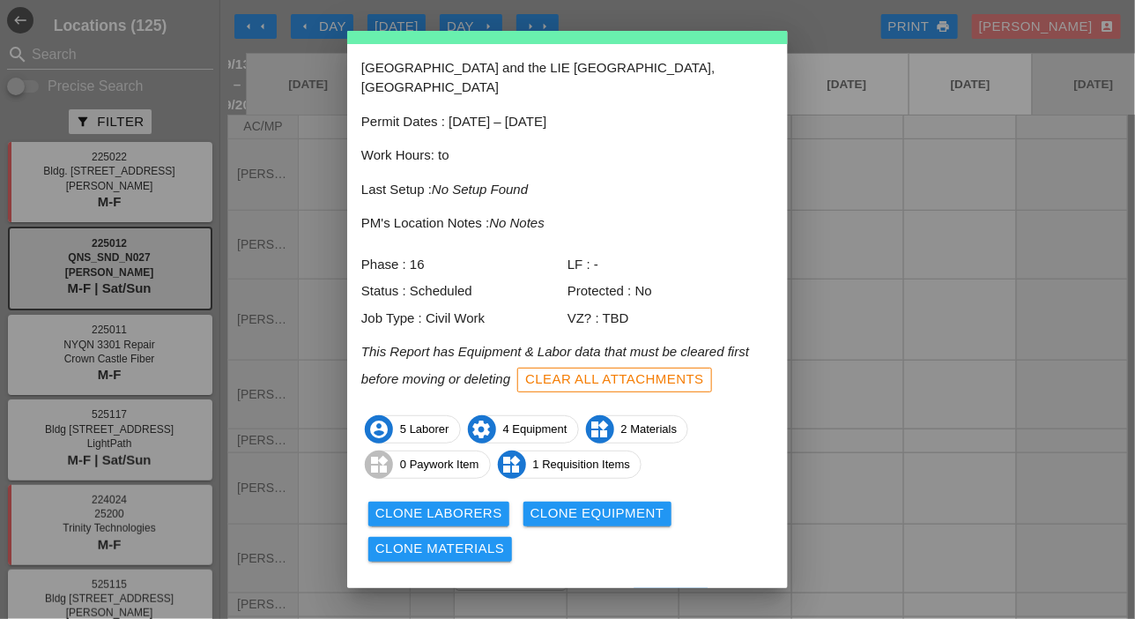
scroll to position [78, 0]
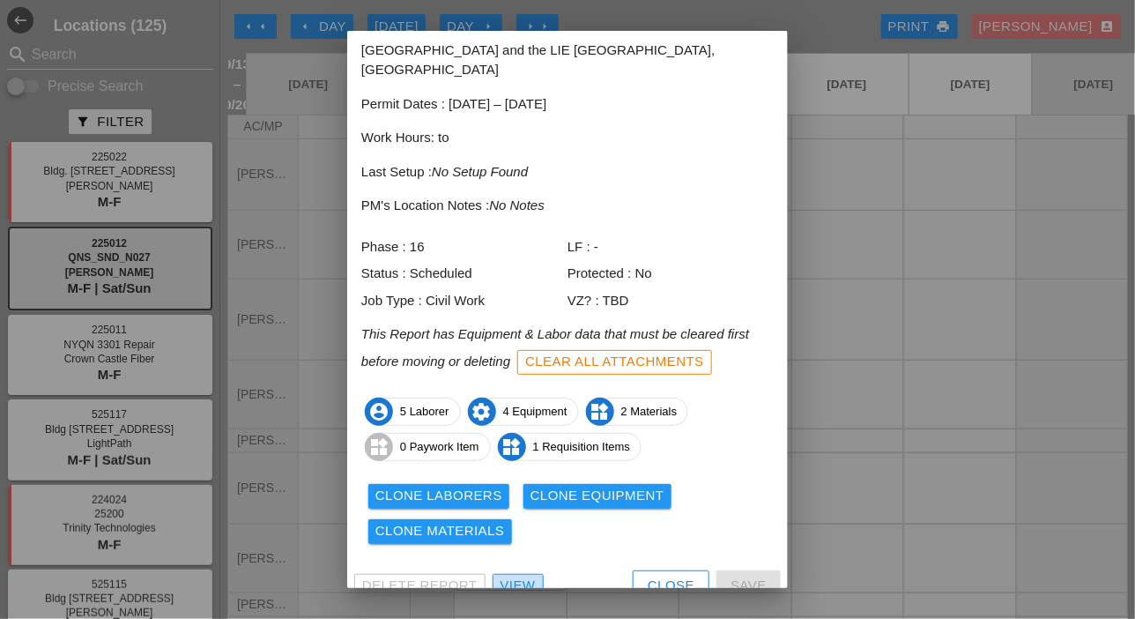
click at [537, 574] on link "View" at bounding box center [518, 586] width 51 height 25
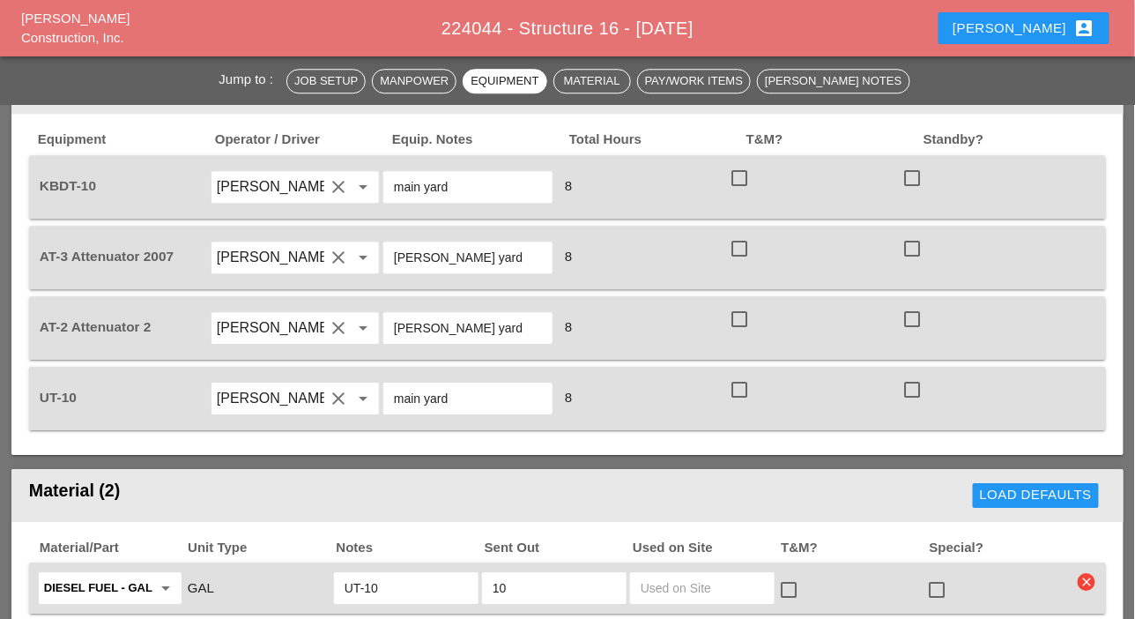
scroll to position [1411, 0]
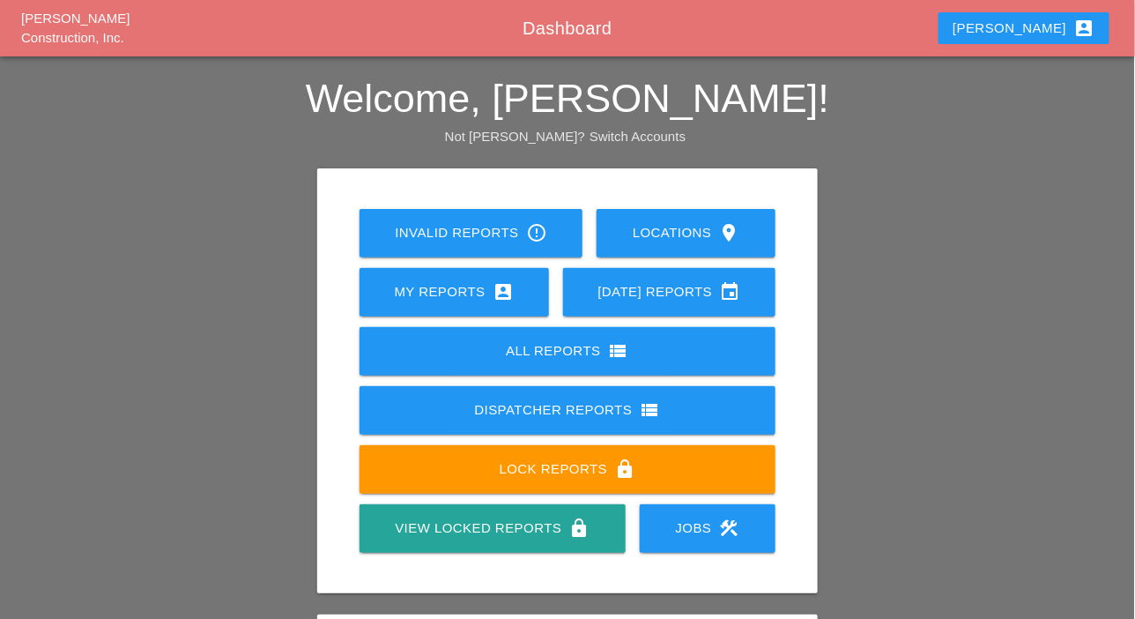
scroll to position [247, 0]
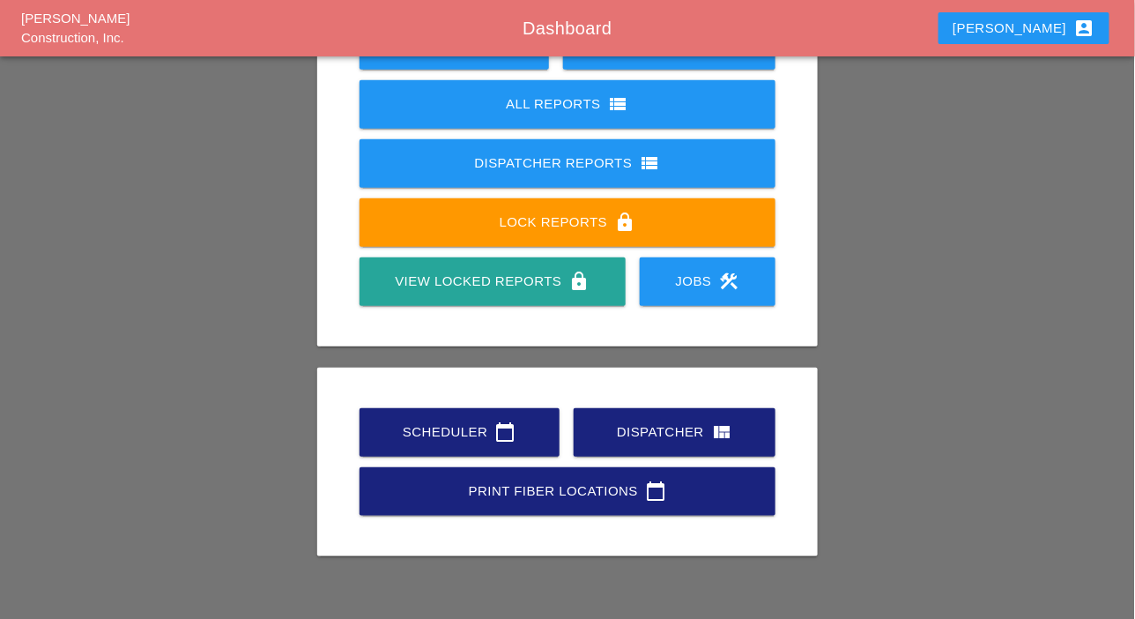
click at [484, 434] on div "Scheduler calendar_today" at bounding box center [460, 431] width 144 height 21
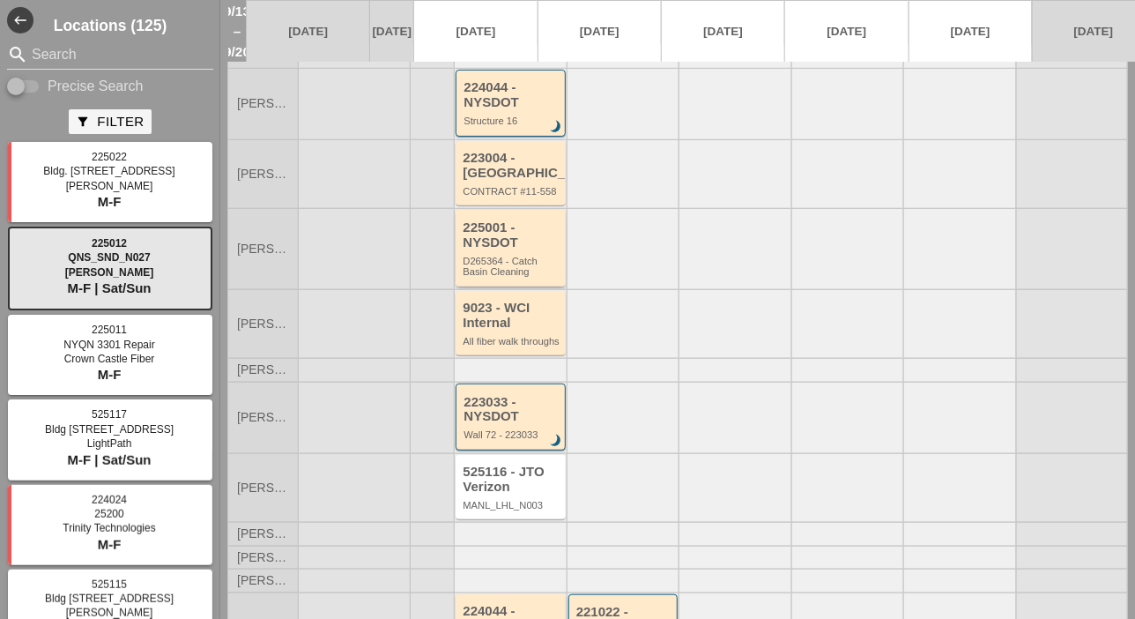
scroll to position [88, 0]
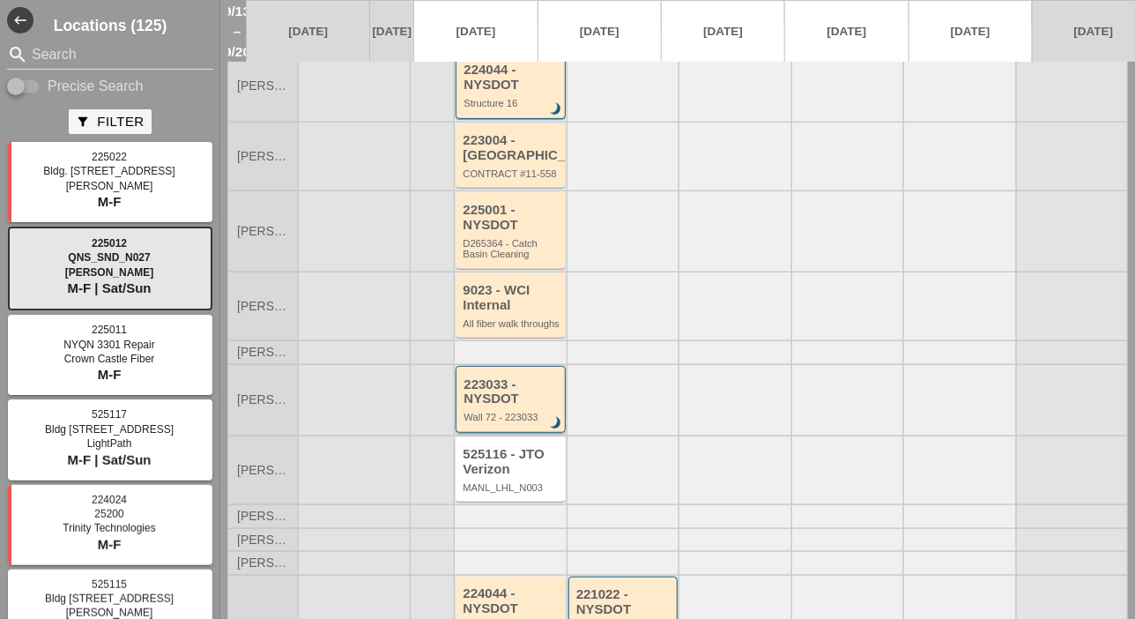
click at [517, 406] on div "223033 - NYSDOT" at bounding box center [512, 391] width 96 height 29
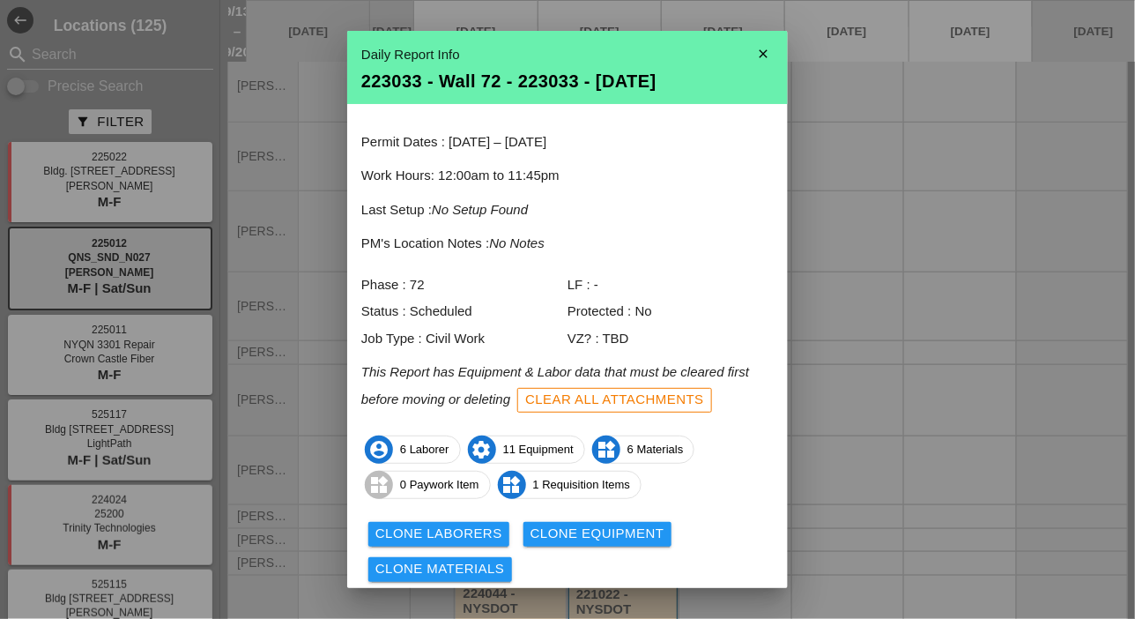
scroll to position [58, 0]
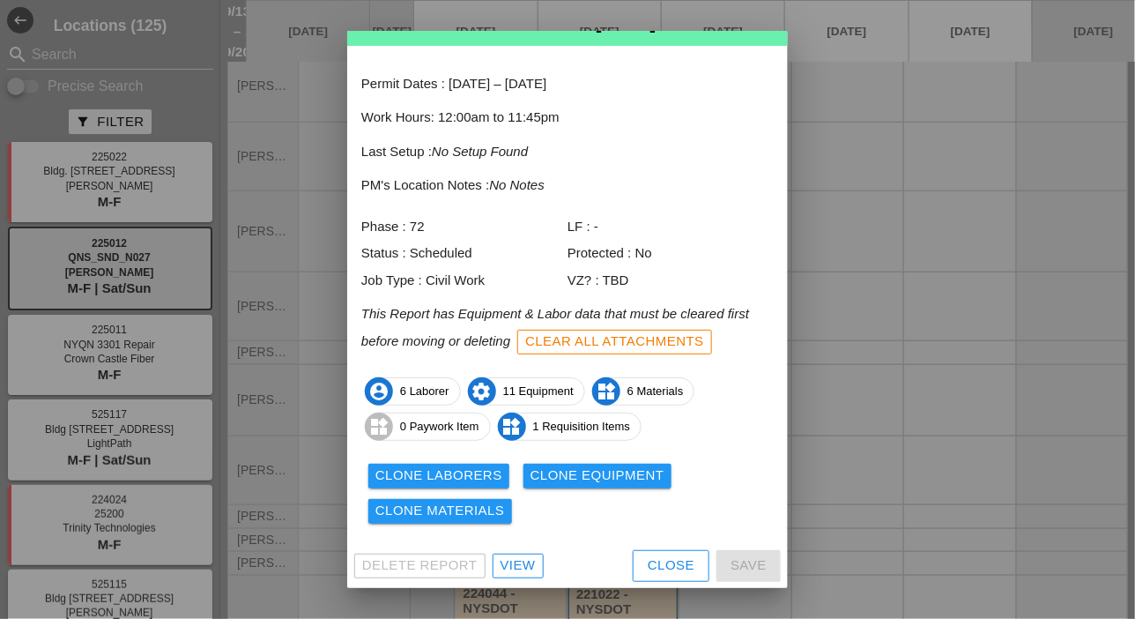
click at [533, 559] on div "View" at bounding box center [518, 565] width 35 height 20
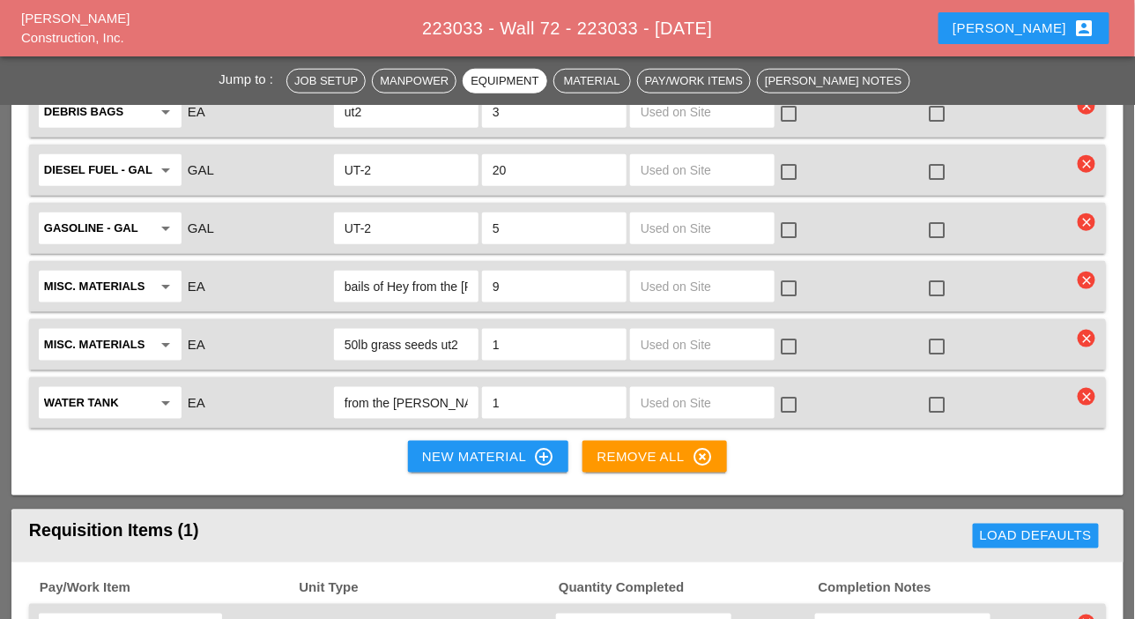
scroll to position [2468, 0]
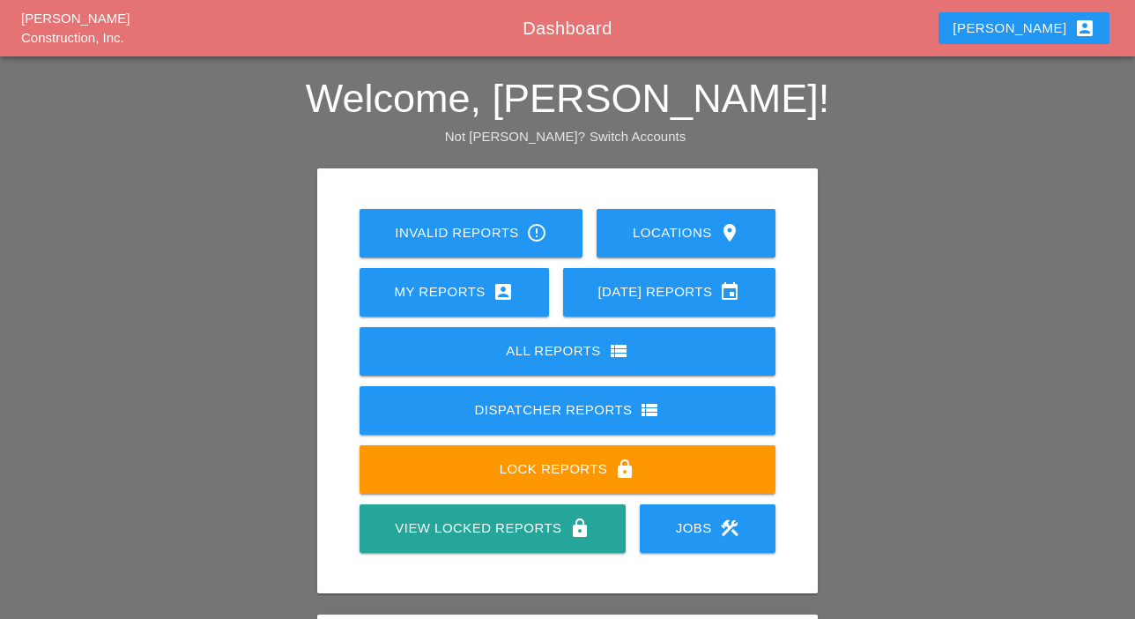
scroll to position [247, 0]
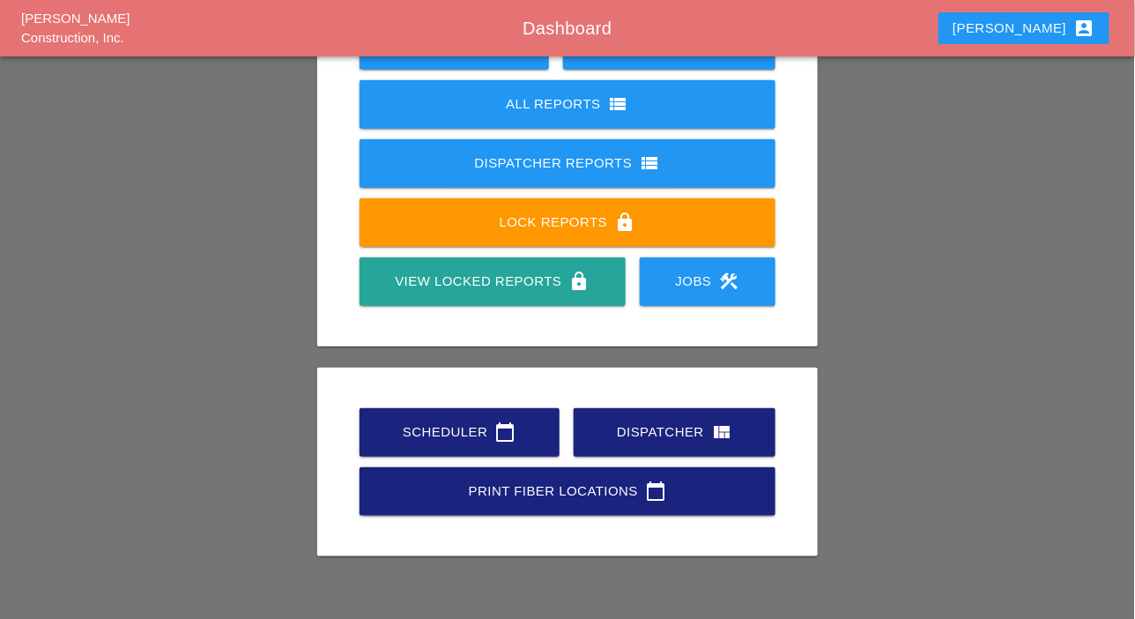
click at [472, 424] on div "Scheduler calendar_today" at bounding box center [460, 431] width 144 height 21
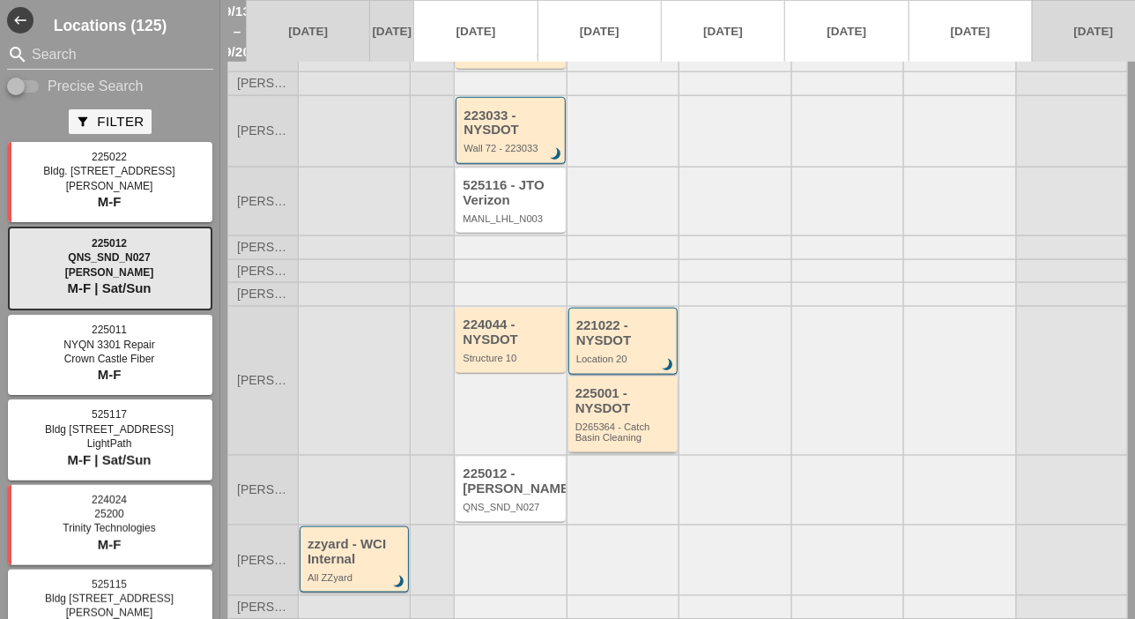
scroll to position [379, 0]
